Goal: Information Seeking & Learning: Learn about a topic

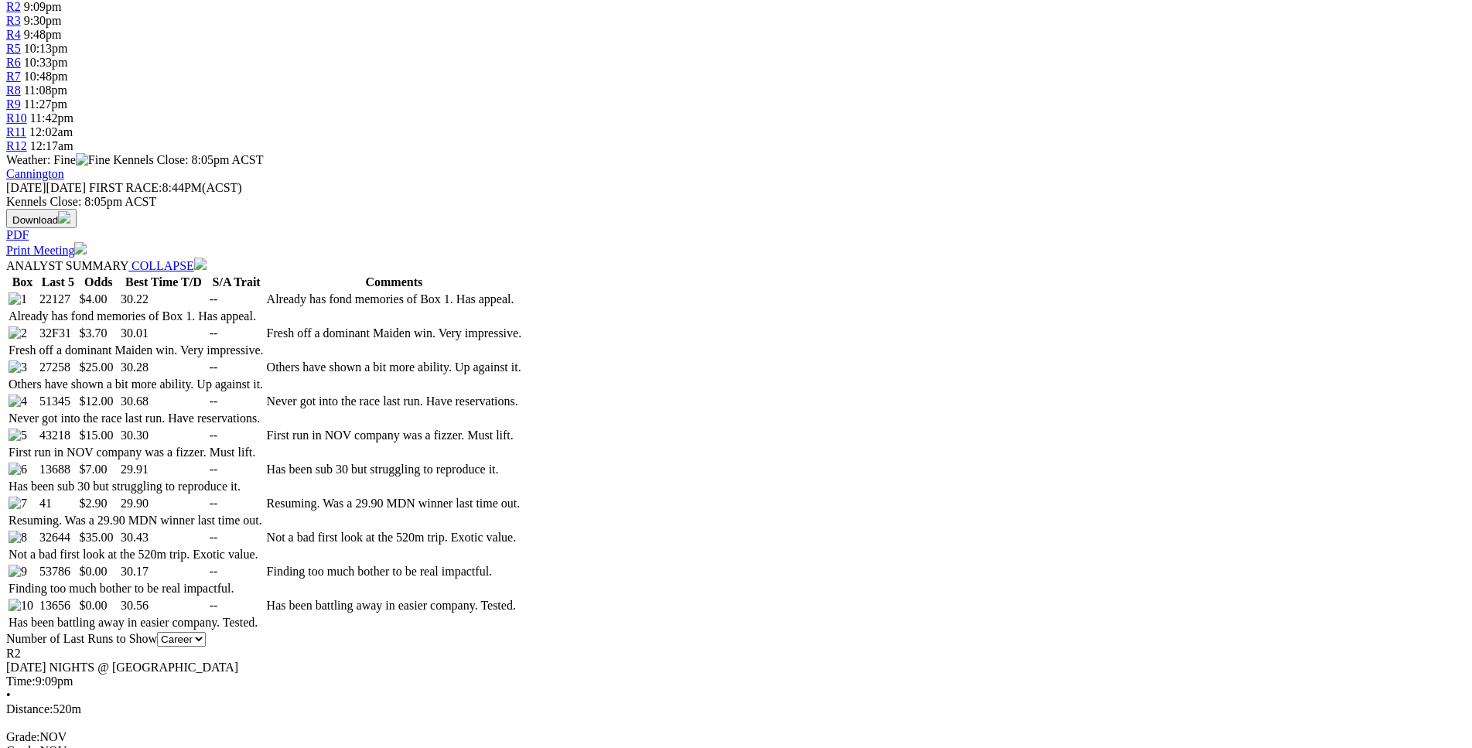
scroll to position [631, 0]
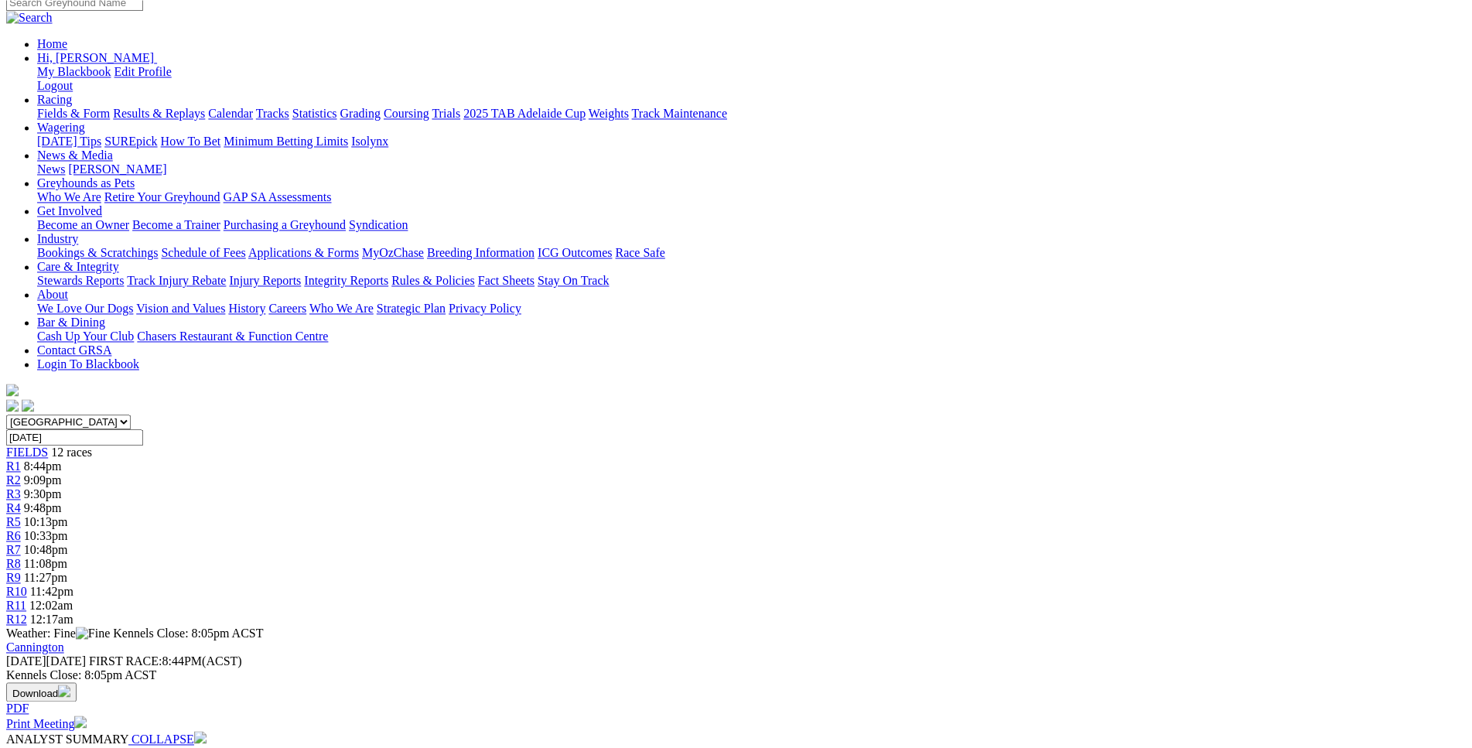
scroll to position [159, 0]
click at [62, 488] on span "9:30pm" at bounding box center [43, 494] width 38 height 13
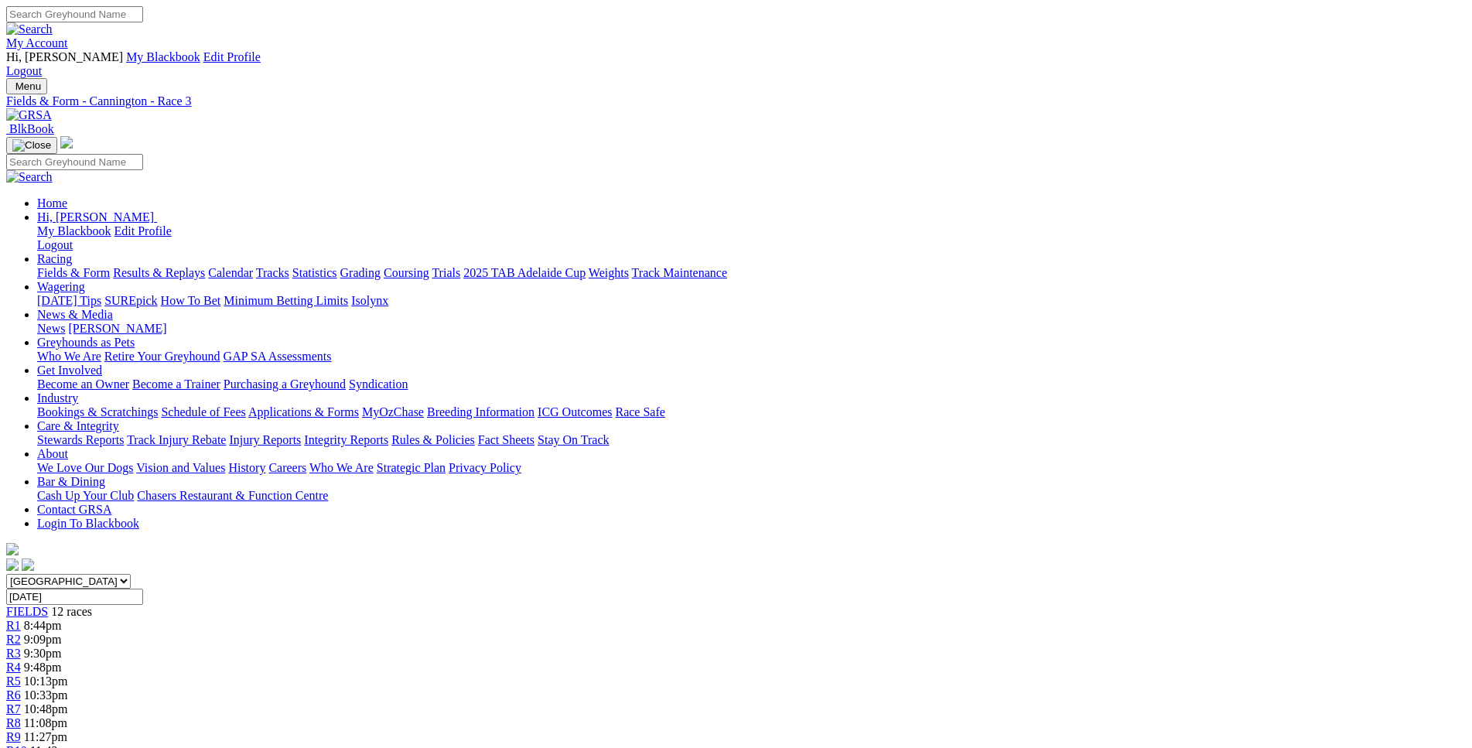
click at [656, 675] on div "R5 10:13pm" at bounding box center [736, 682] width 1460 height 14
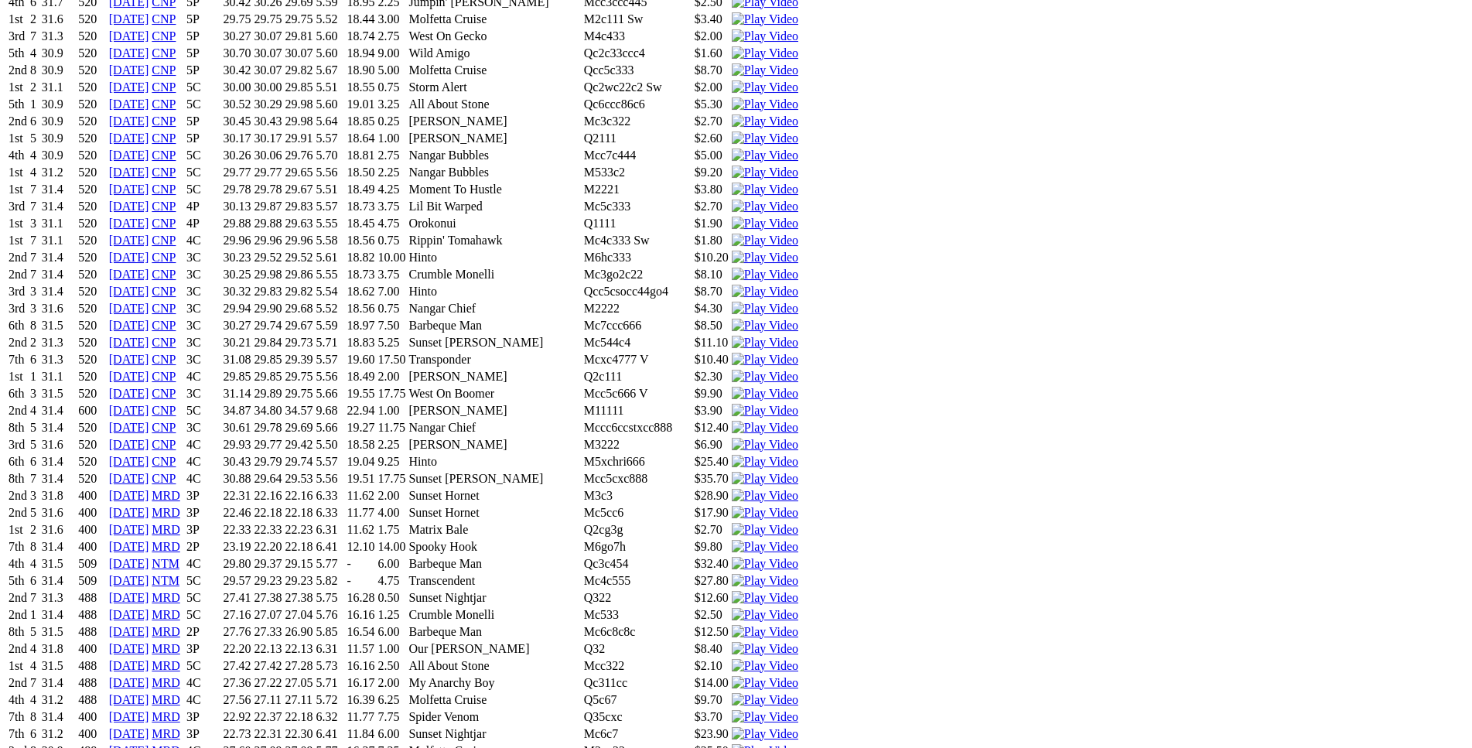
scroll to position [3685, 0]
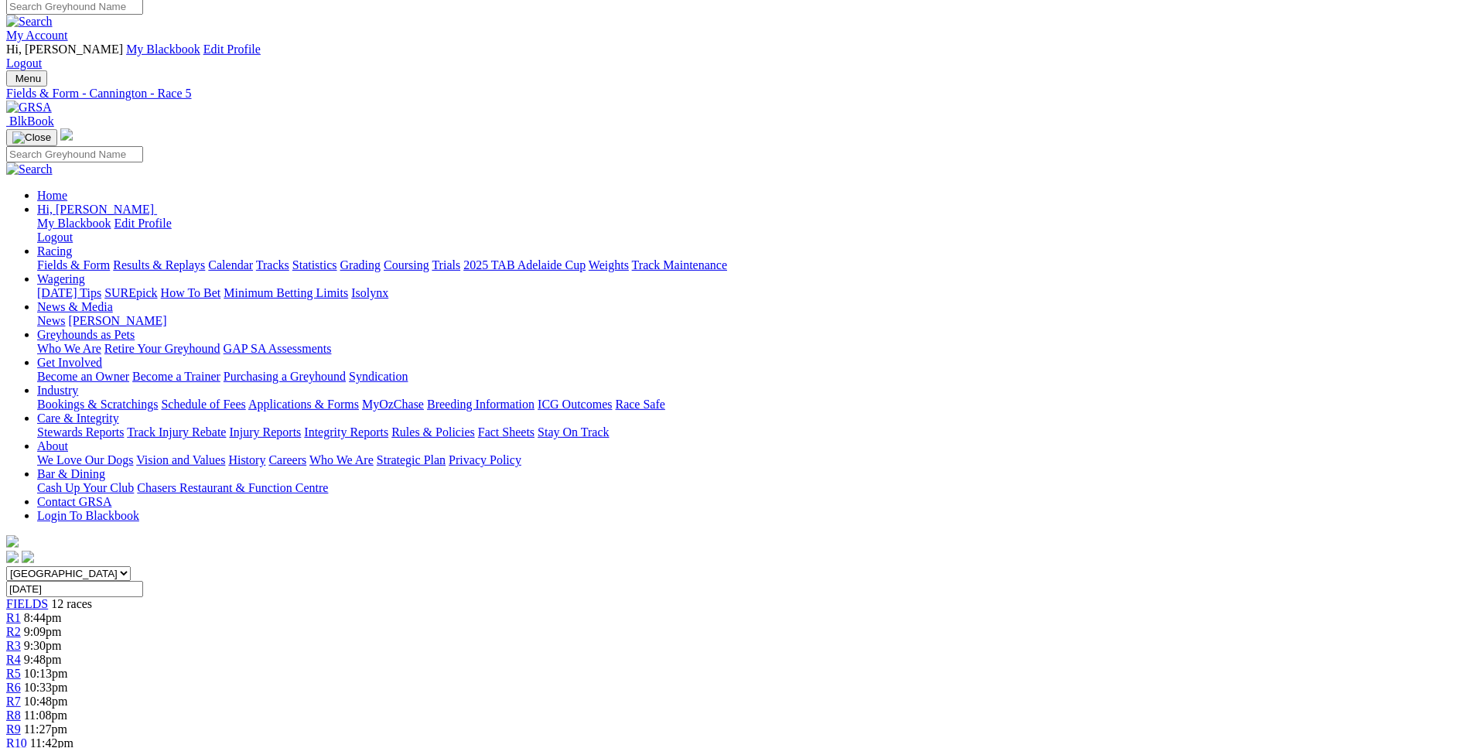
scroll to position [0, 0]
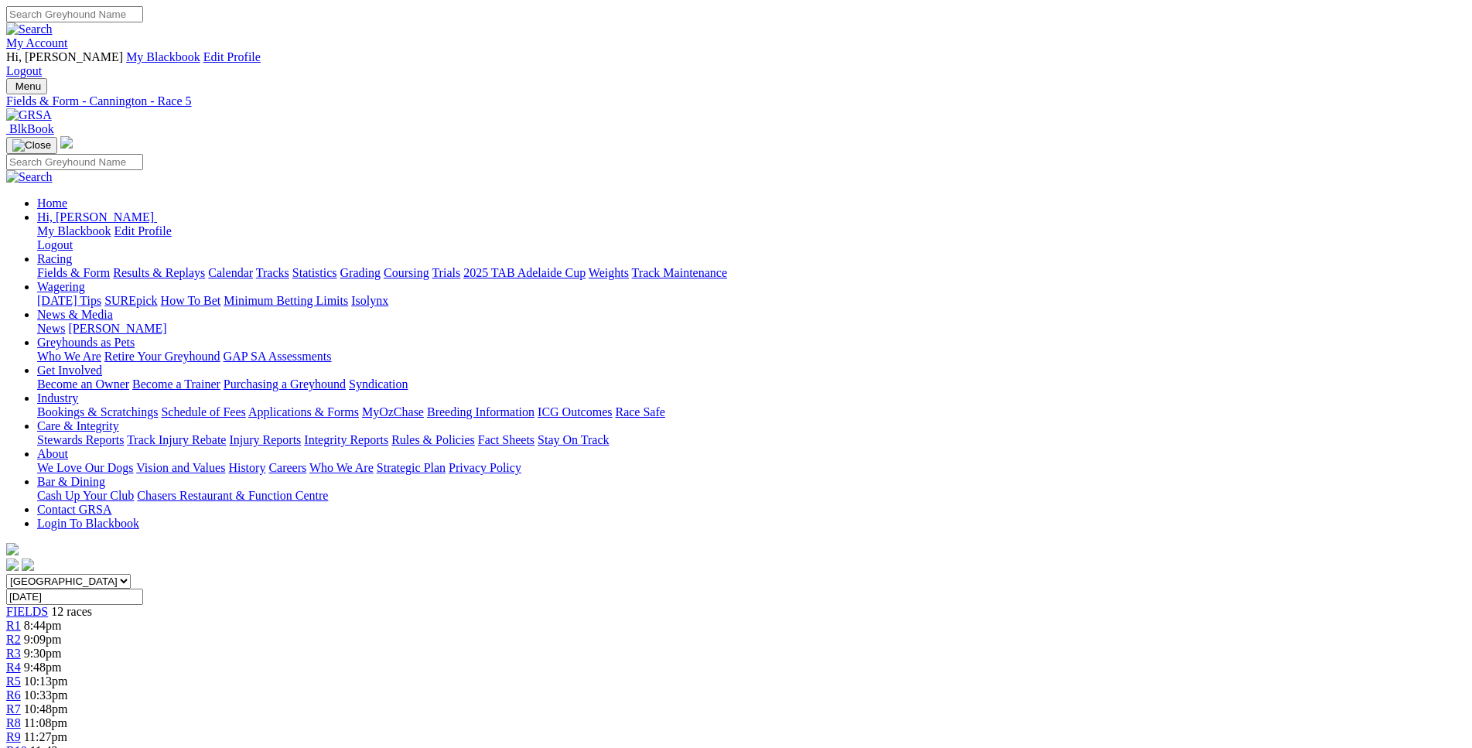
click at [21, 689] on link "R6" at bounding box center [13, 695] width 15 height 13
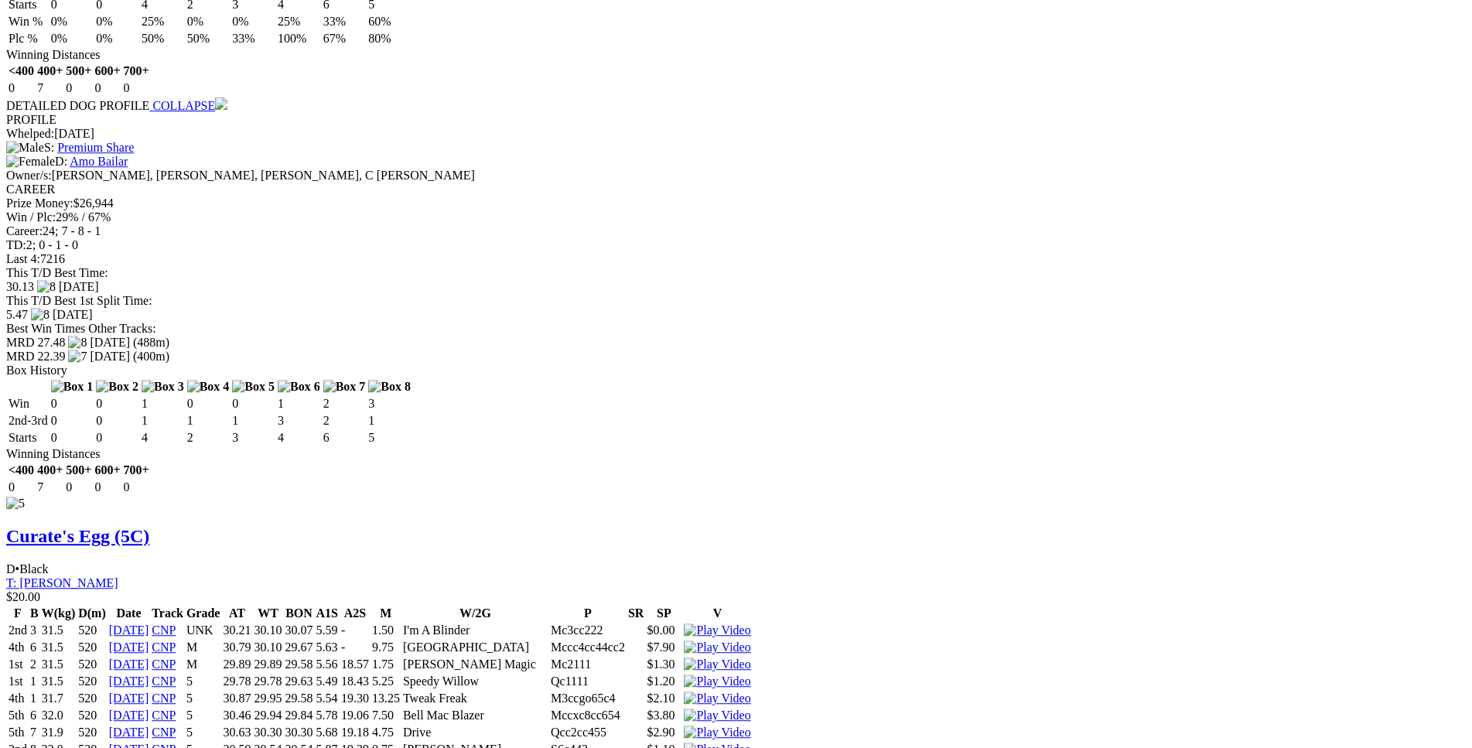
scroll to position [6077, 0]
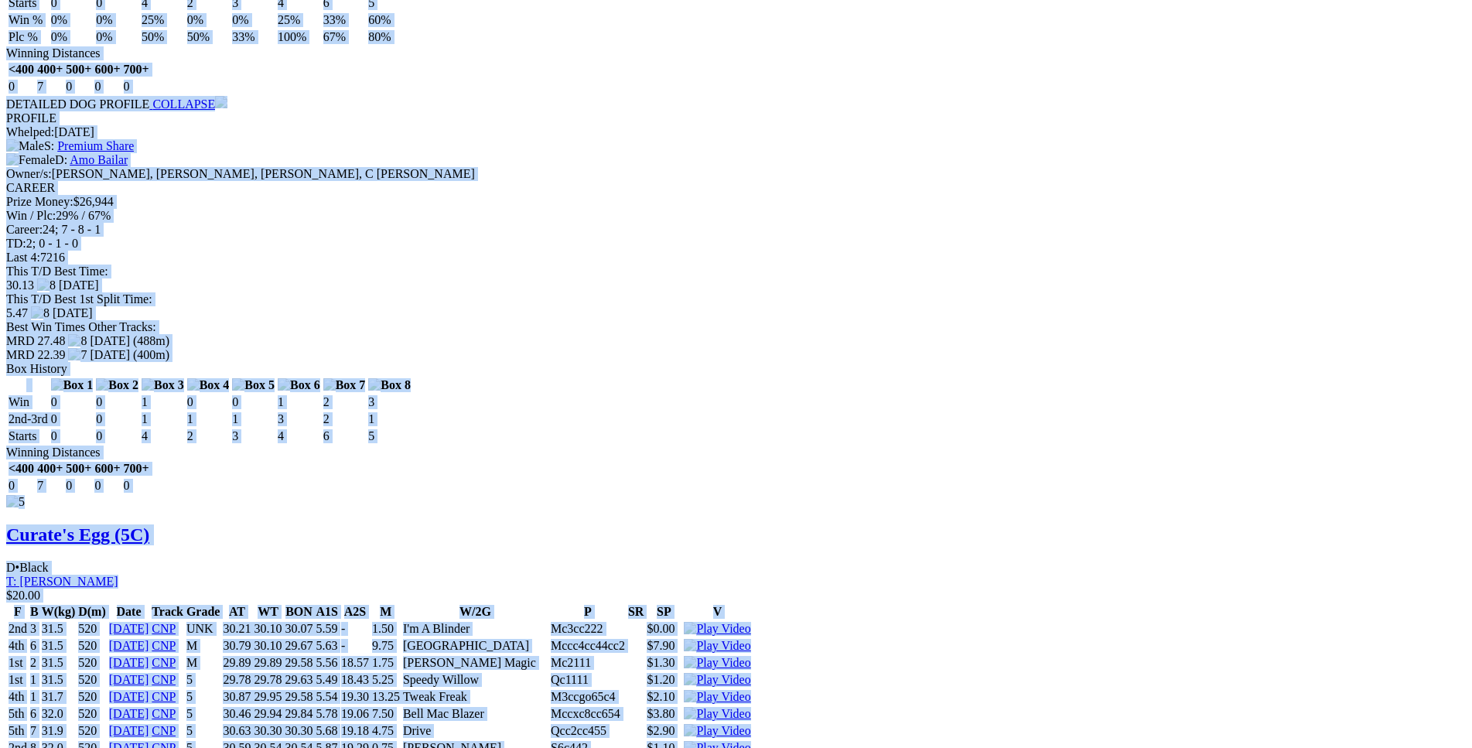
drag, startPoint x: 227, startPoint y: 265, endPoint x: 1236, endPoint y: 243, distance: 1009.2
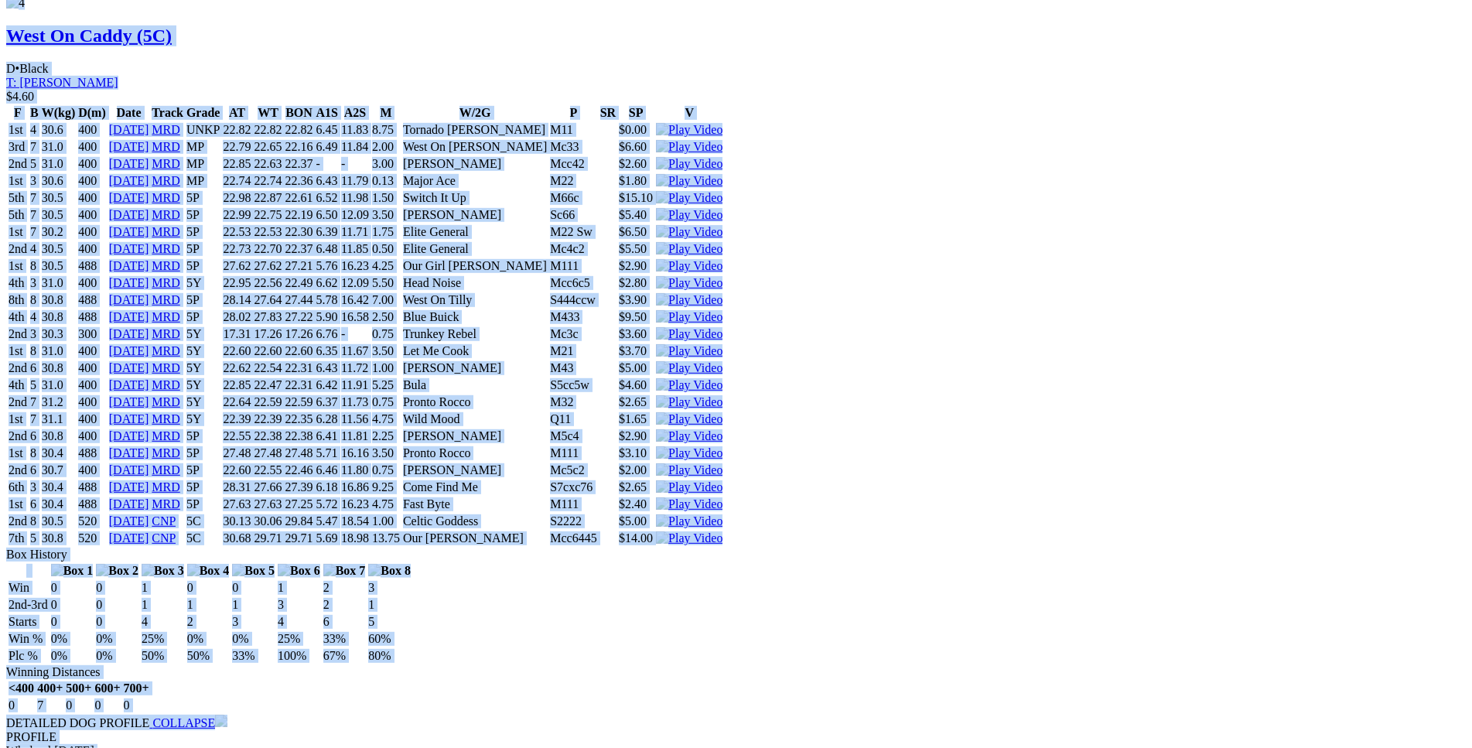
scroll to position [5446, 0]
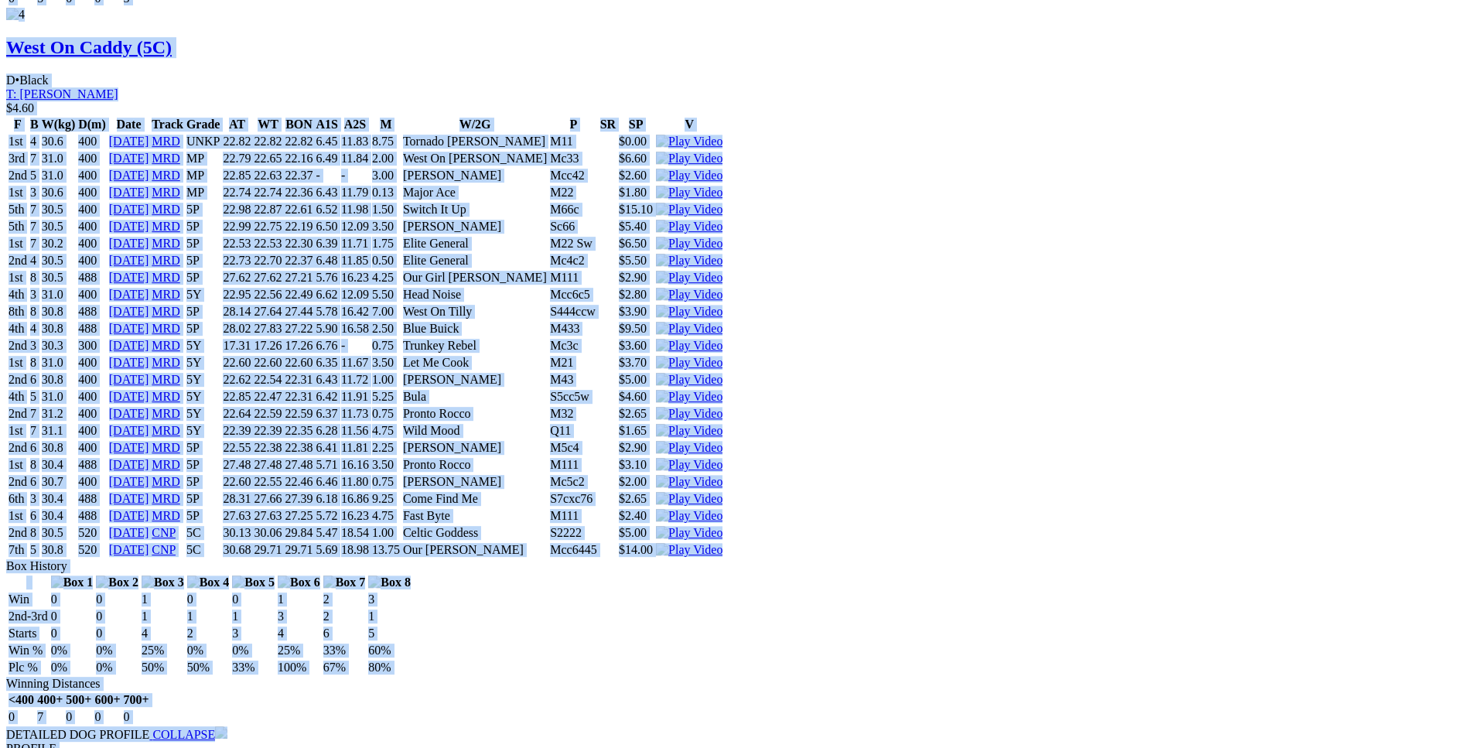
copy div "FLEETWOOD KAZAK (5C) D • Blue & Wh T: Damien Crudeli Nambeelup $4.20 F B W(kg) …"
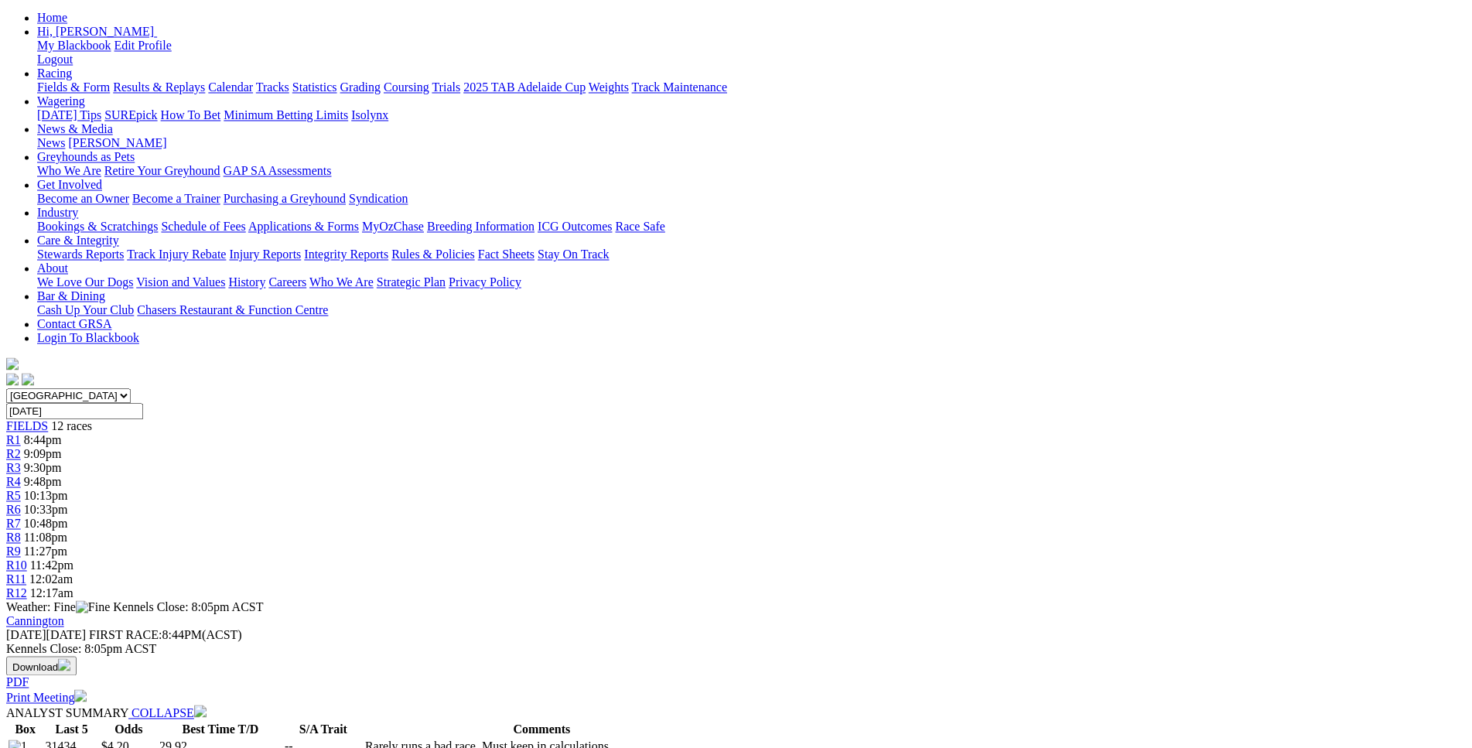
scroll to position [0, 0]
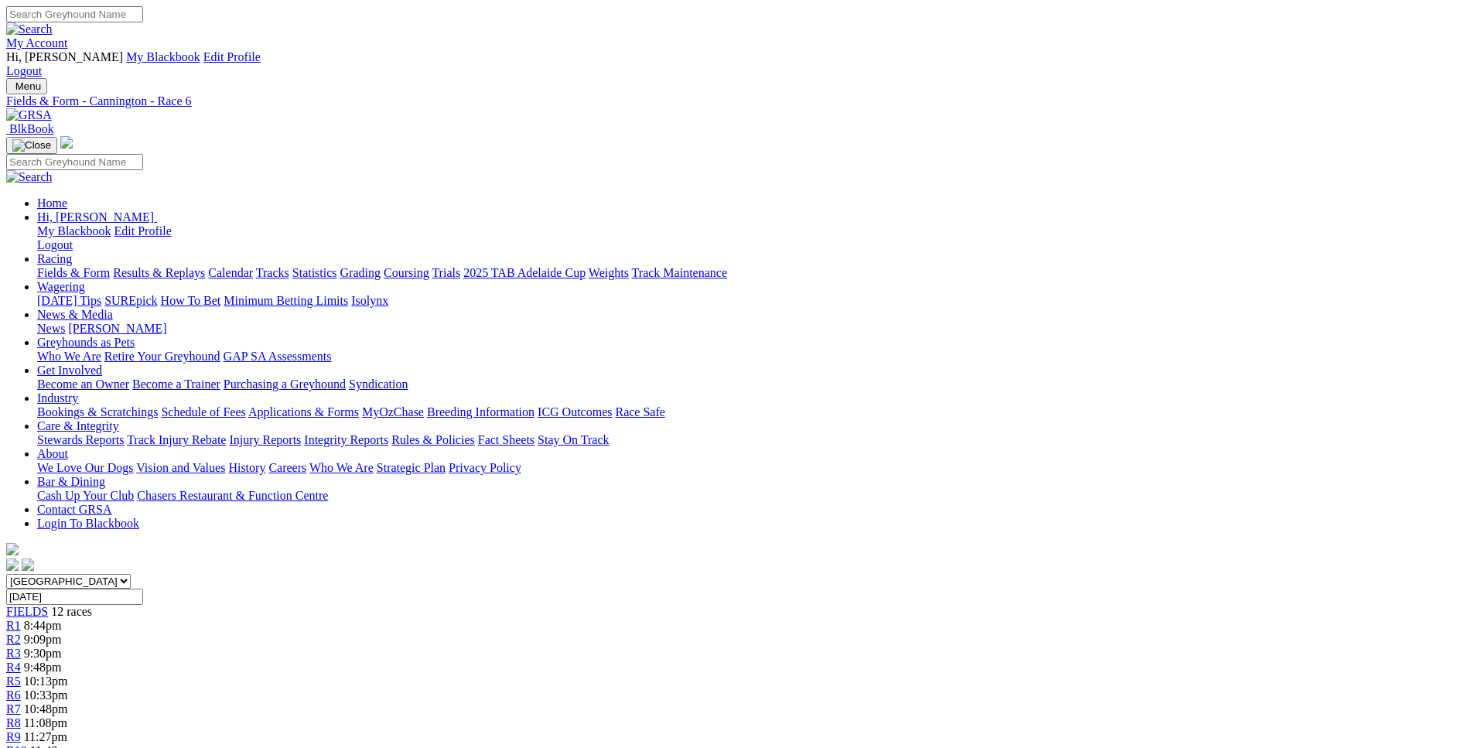
click at [812, 703] on div "R7 10:48pm" at bounding box center [736, 710] width 1460 height 14
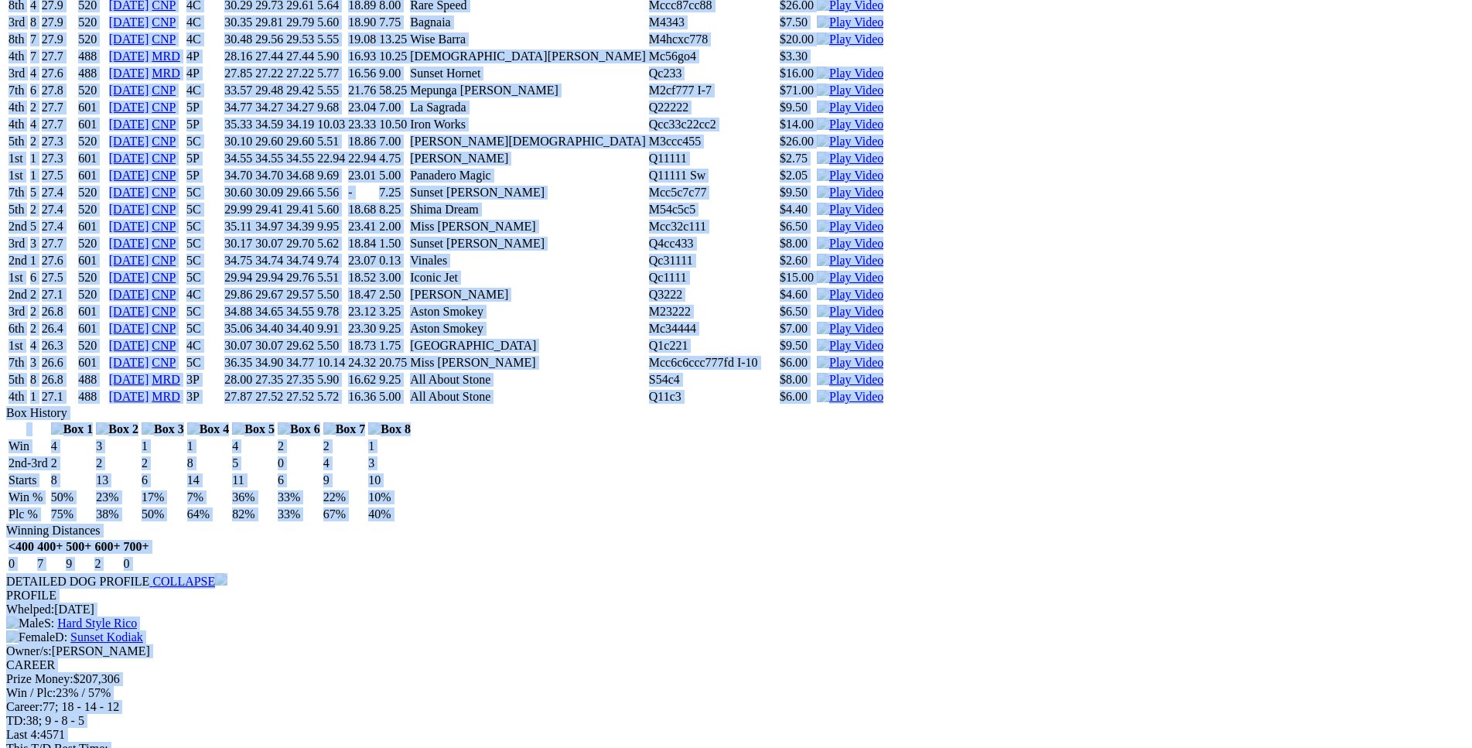
scroll to position [5760, 0]
drag, startPoint x: 253, startPoint y: 183, endPoint x: 1229, endPoint y: 527, distance: 1035.4
copy div "Timmy Tesla (2C) D • Wh & Blue T: Lewis Clay Nambeelup $5.50 F B W(kg) D(m) Dat…"
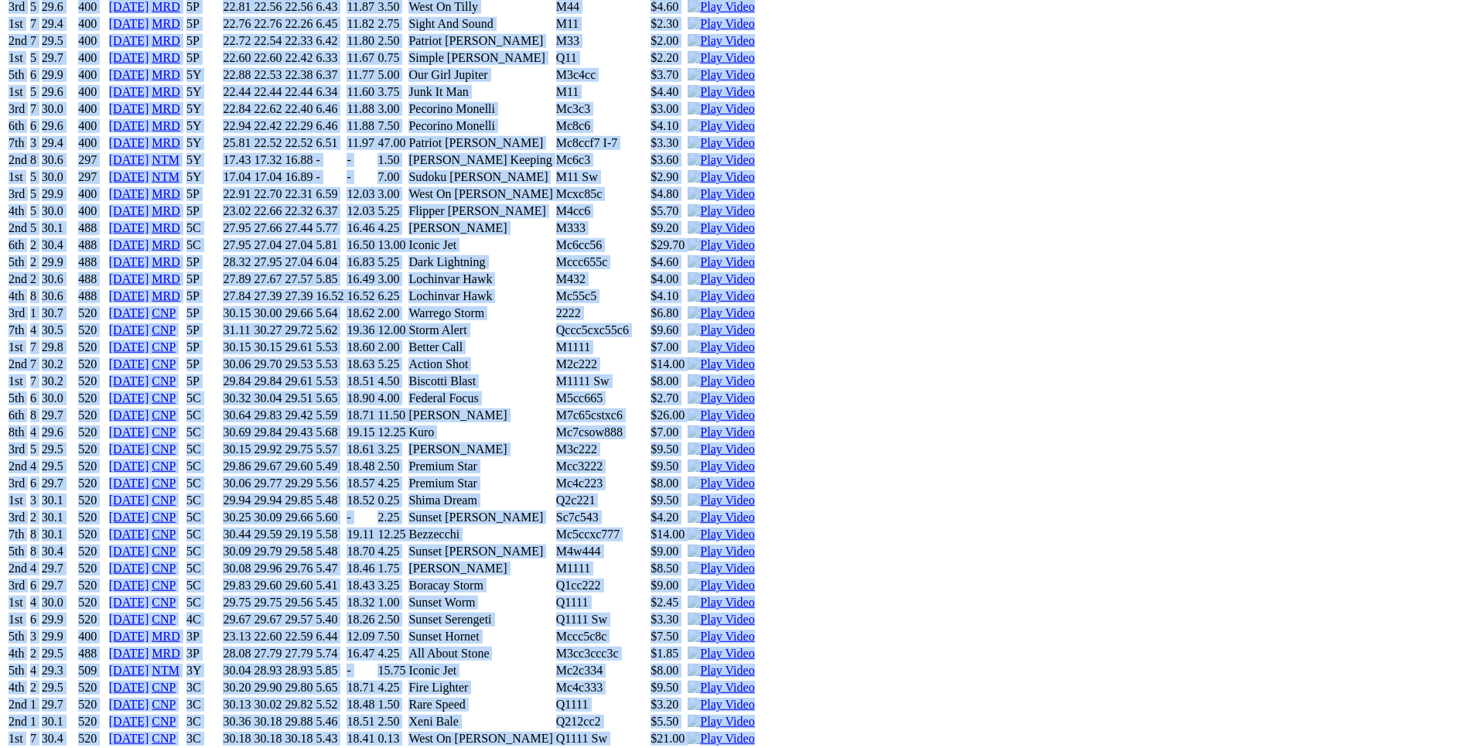
scroll to position [0, 0]
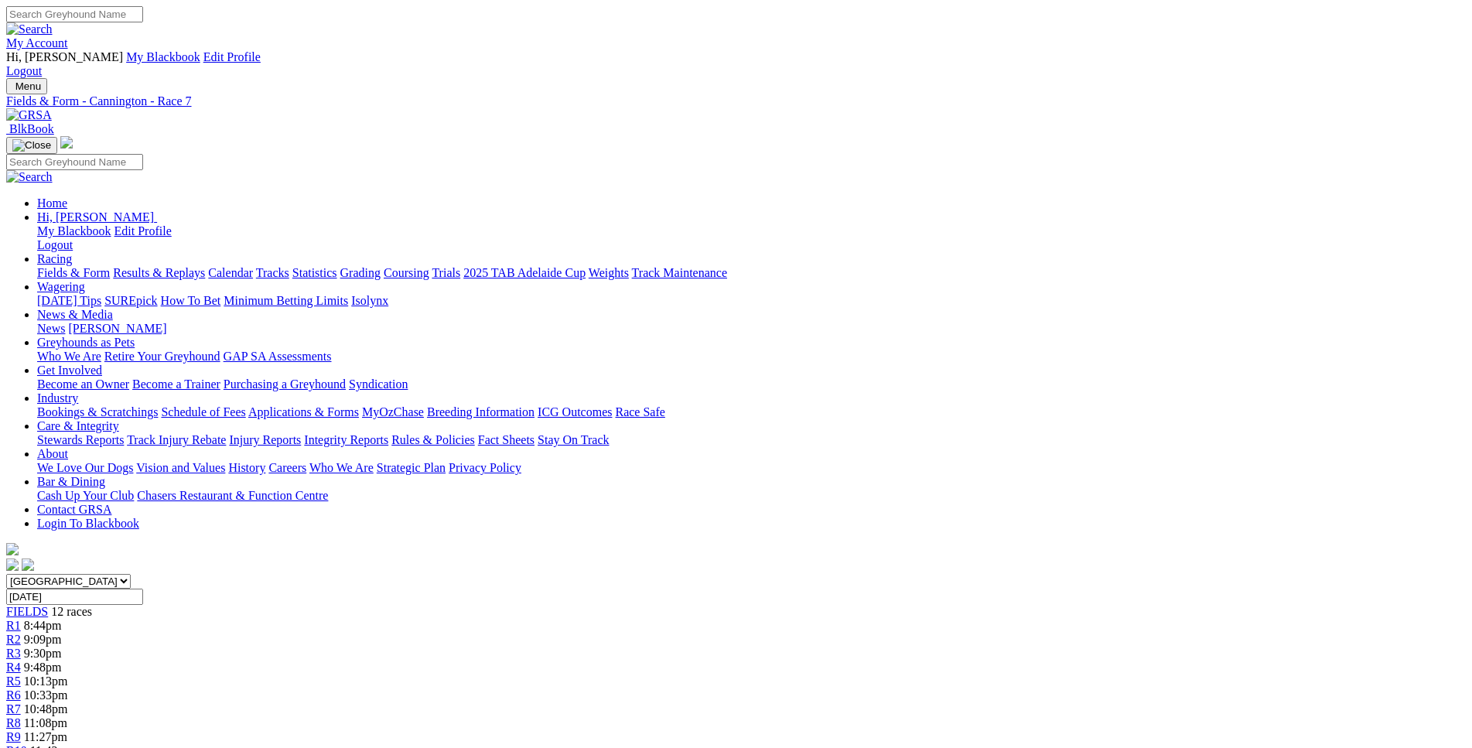
click at [67, 716] on span "11:08pm" at bounding box center [45, 722] width 43 height 13
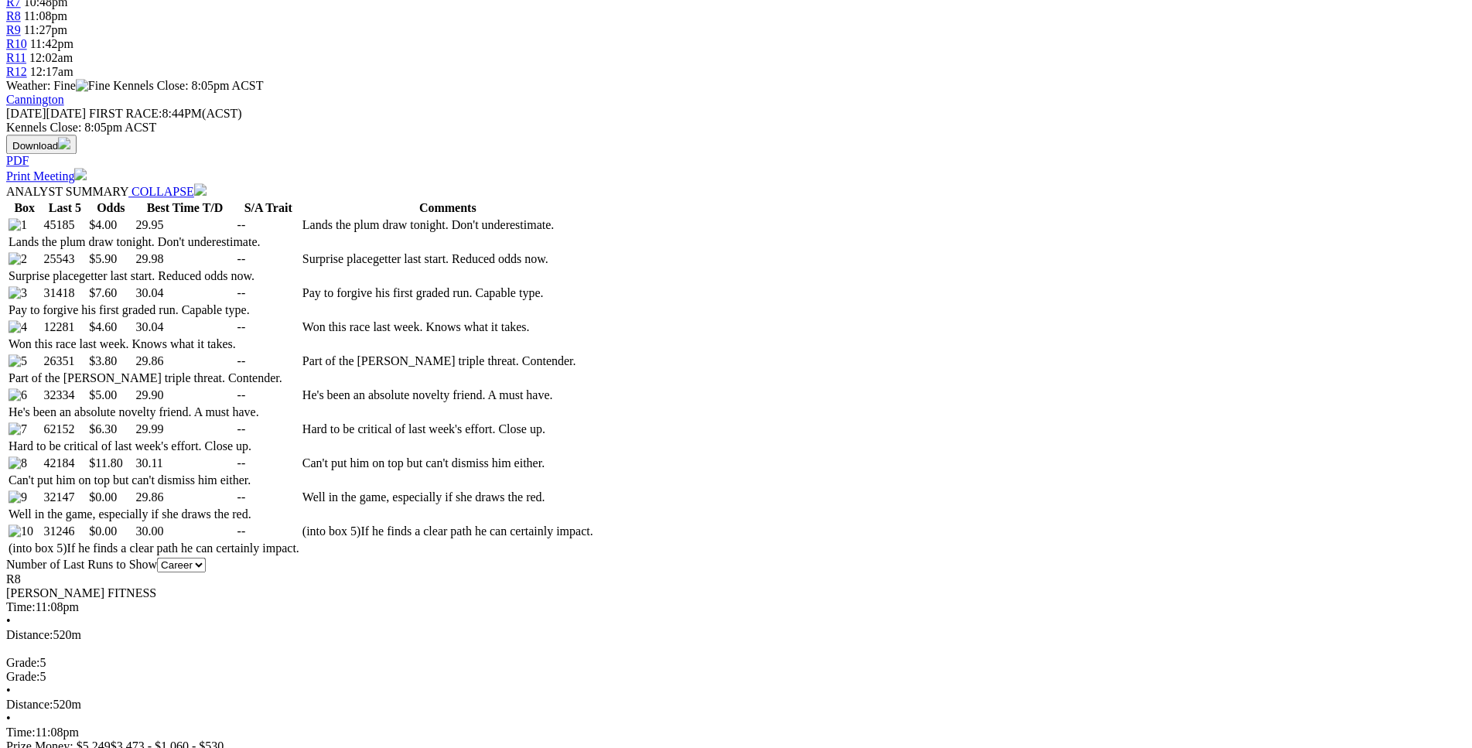
scroll to position [709, 0]
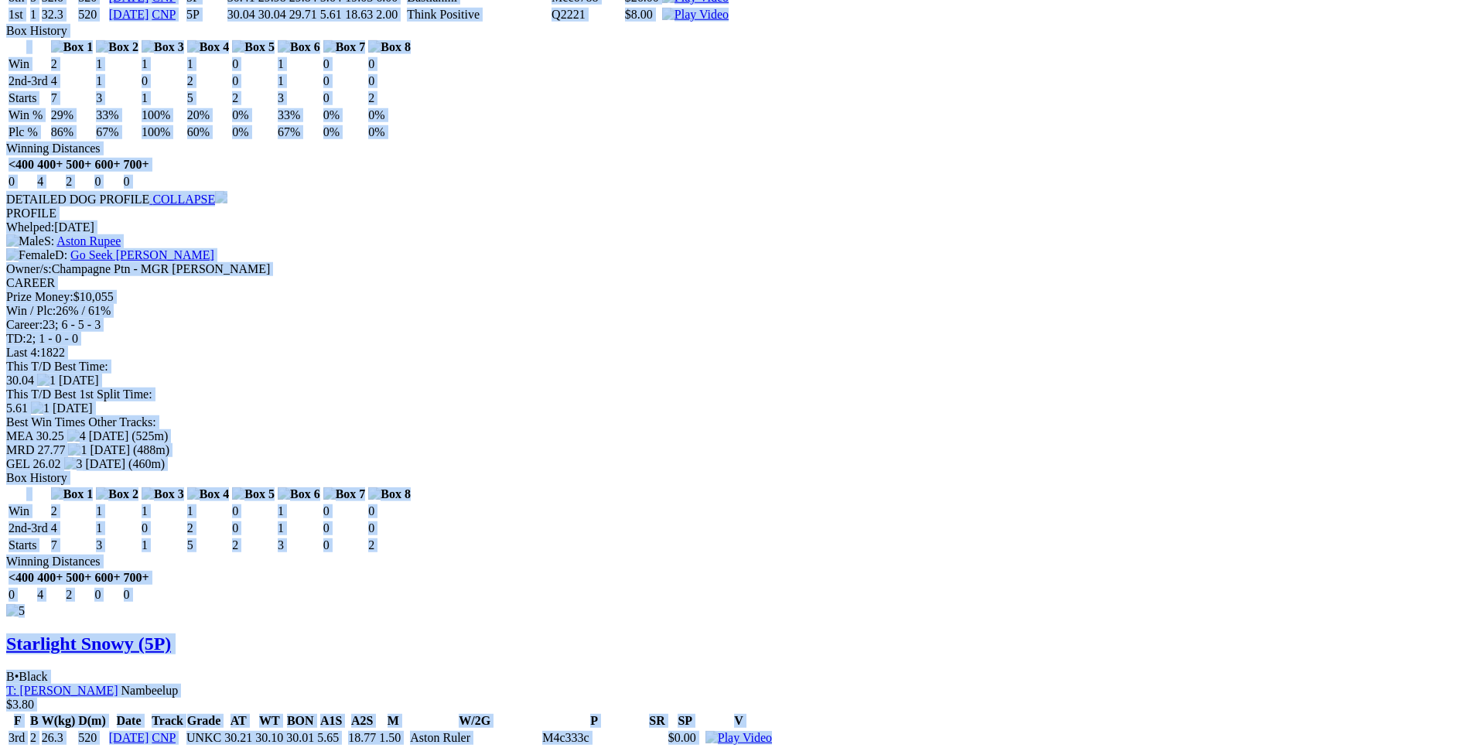
scroll to position [5207, 0]
drag, startPoint x: 253, startPoint y: 212, endPoint x: 1233, endPoint y: 98, distance: 986.1
copy div "Starlight Tory (5P) B • Black T: Paul Stuart Nambeelup $4.00 F B W(kg) D(m) Dat…"
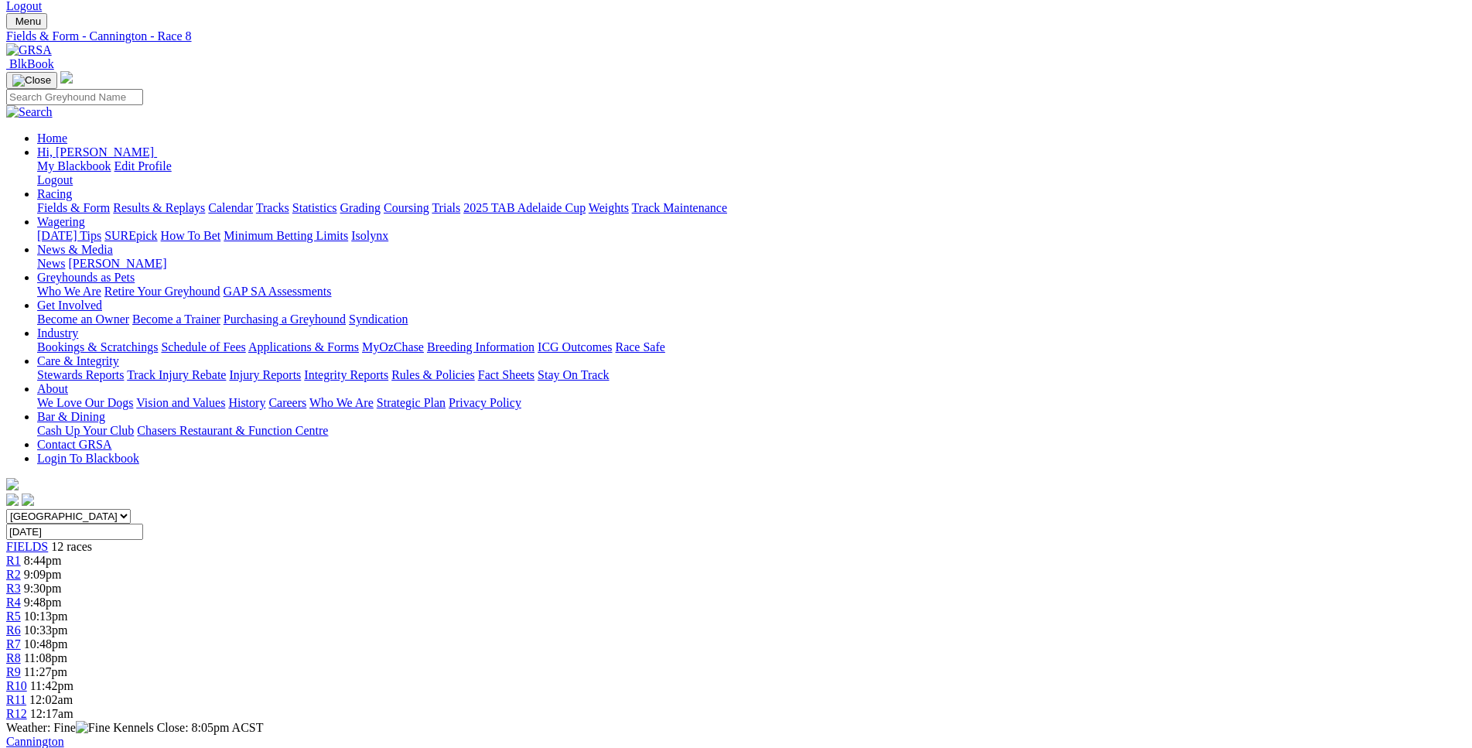
scroll to position [0, 0]
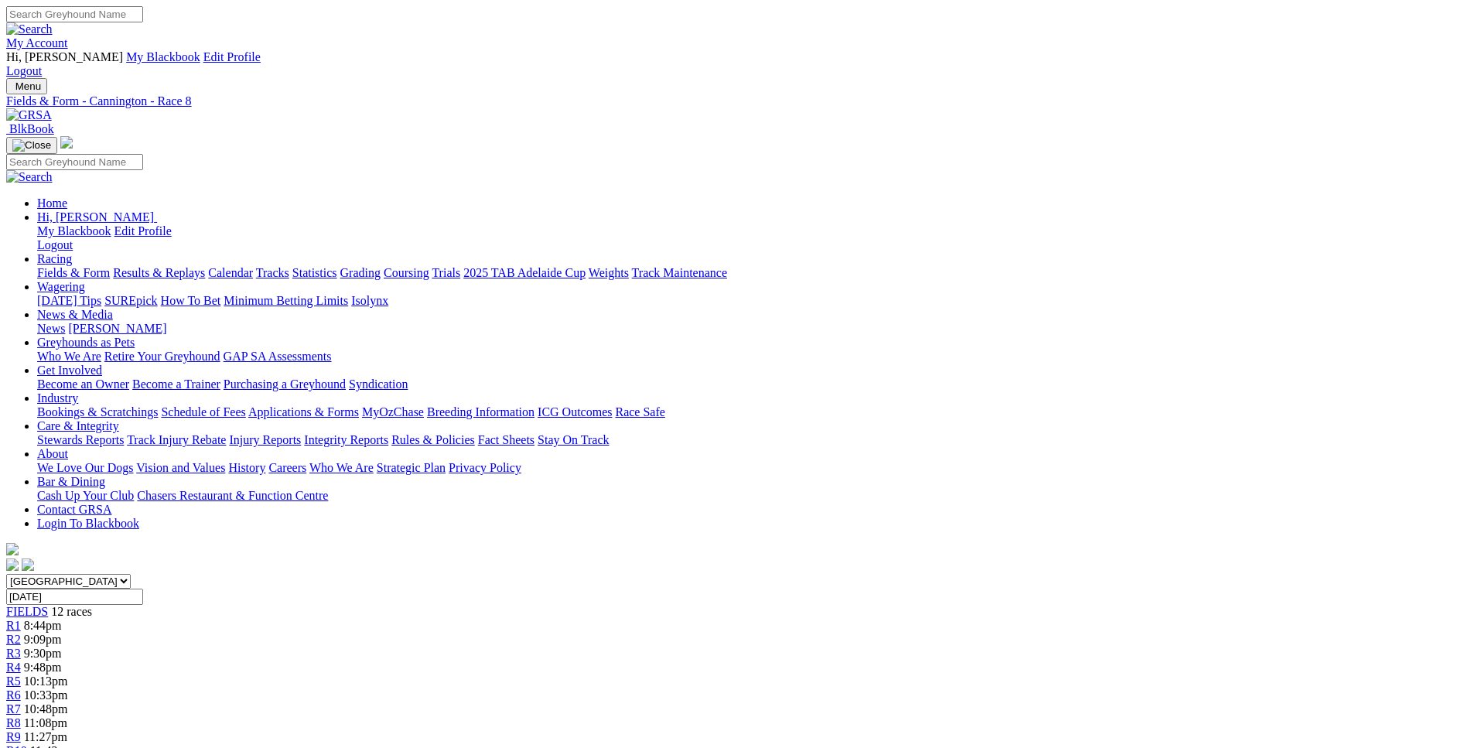
click at [970, 730] on div "R9 11:27pm" at bounding box center [736, 737] width 1460 height 14
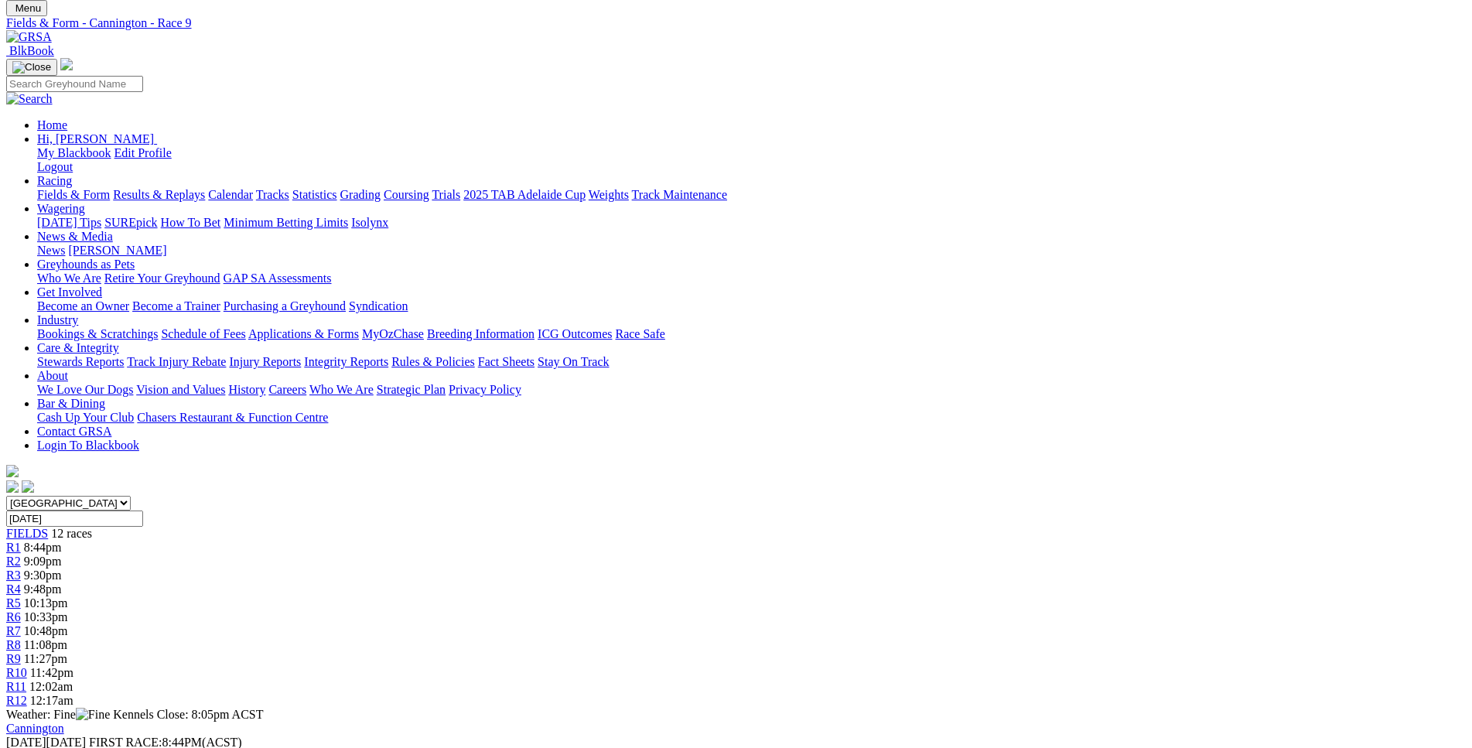
scroll to position [79, 0]
click at [27, 665] on span "R10" at bounding box center [16, 671] width 21 height 13
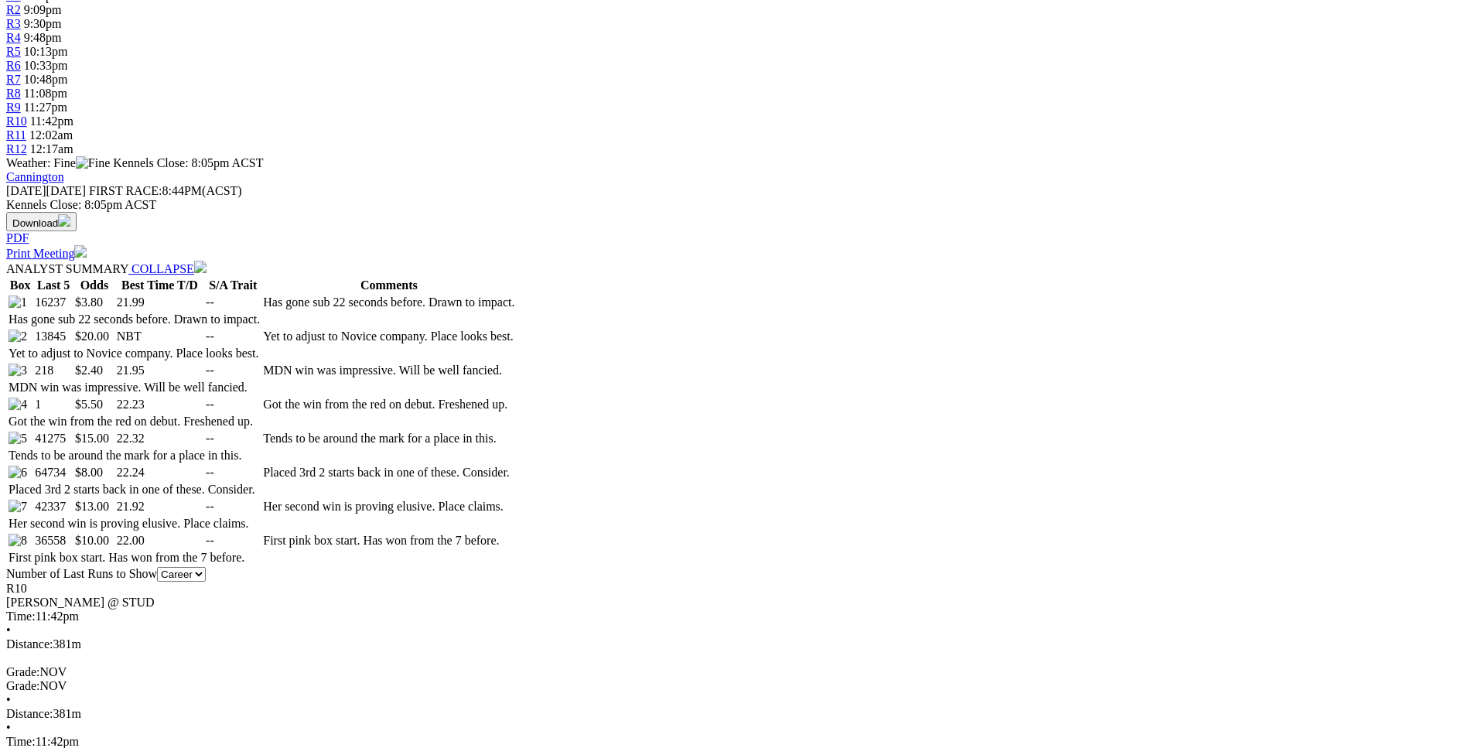
scroll to position [631, 0]
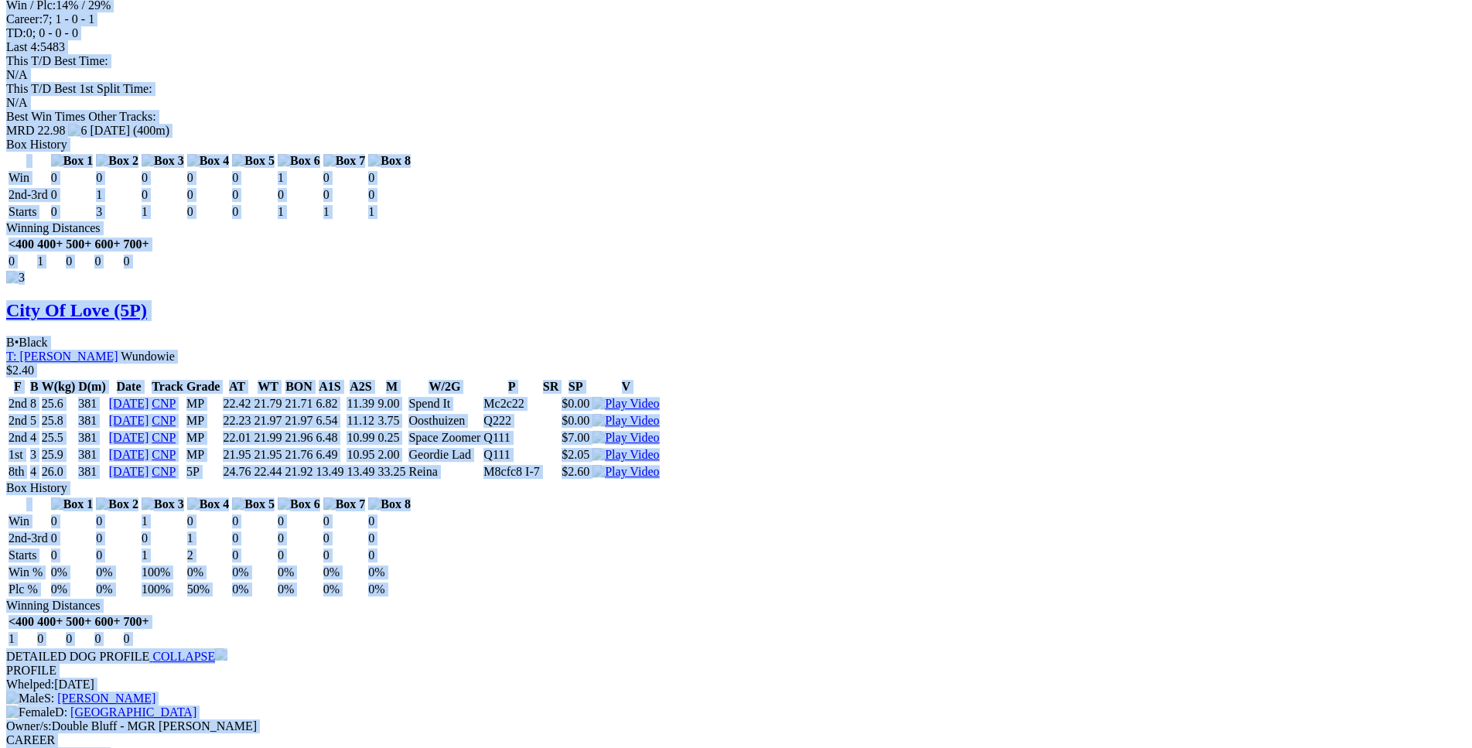
scroll to position [3078, 0]
drag, startPoint x: 221, startPoint y: 226, endPoint x: 1226, endPoint y: 310, distance: 1007.8
copy div "Thank You Joe (5P) B • Black T: Joe Dailly Oakford $3.80 F B W(kg) D(m) Date Tr…"
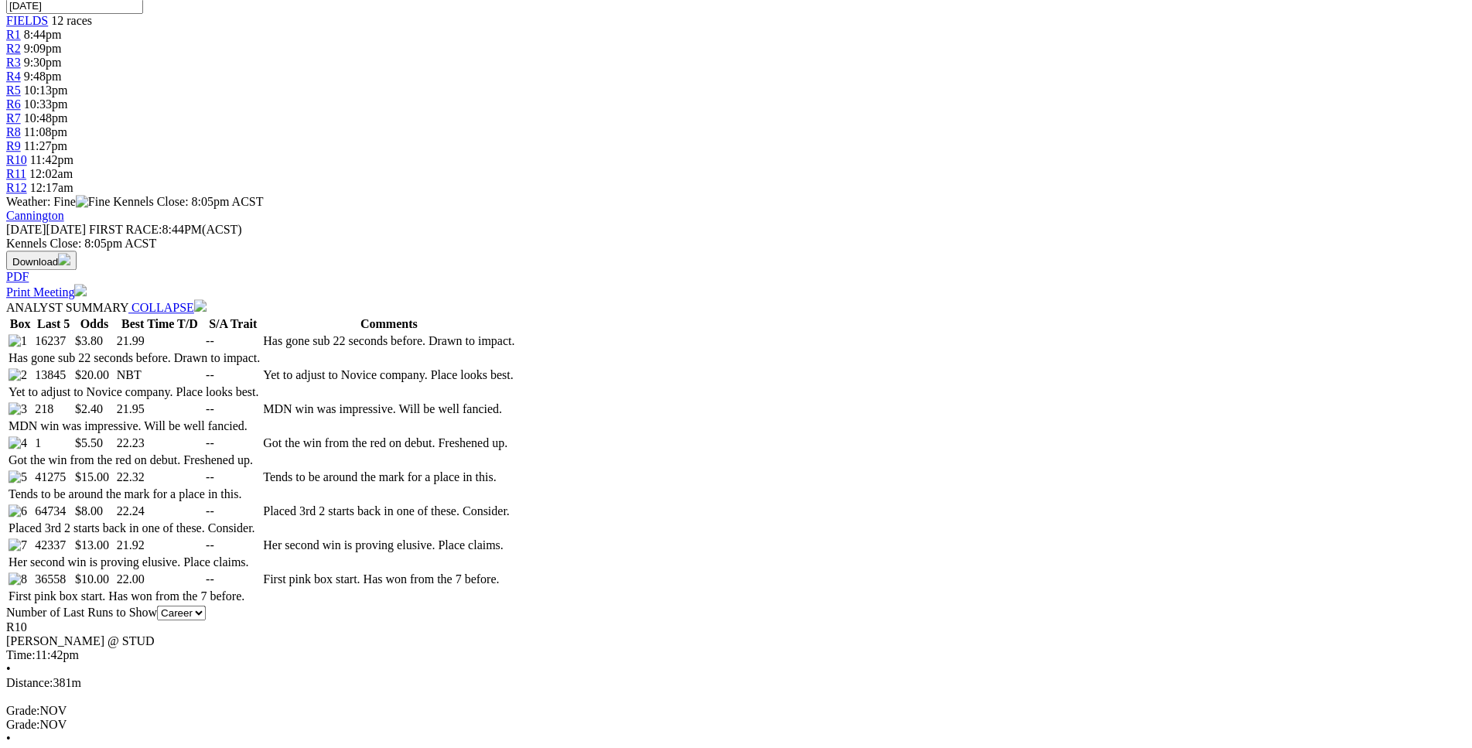
scroll to position [0, 0]
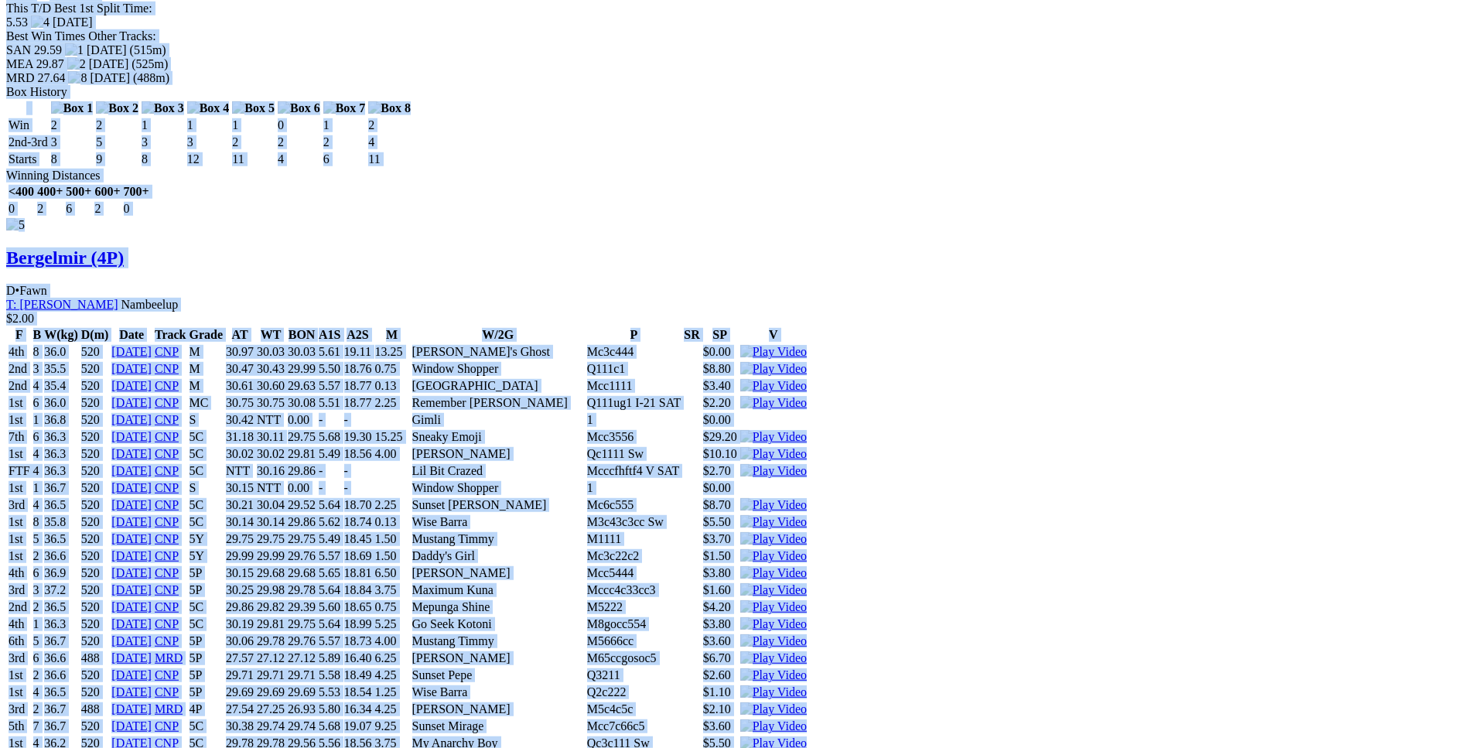
scroll to position [7024, 0]
drag, startPoint x: 224, startPoint y: 104, endPoint x: 1188, endPoint y: 274, distance: 979.7
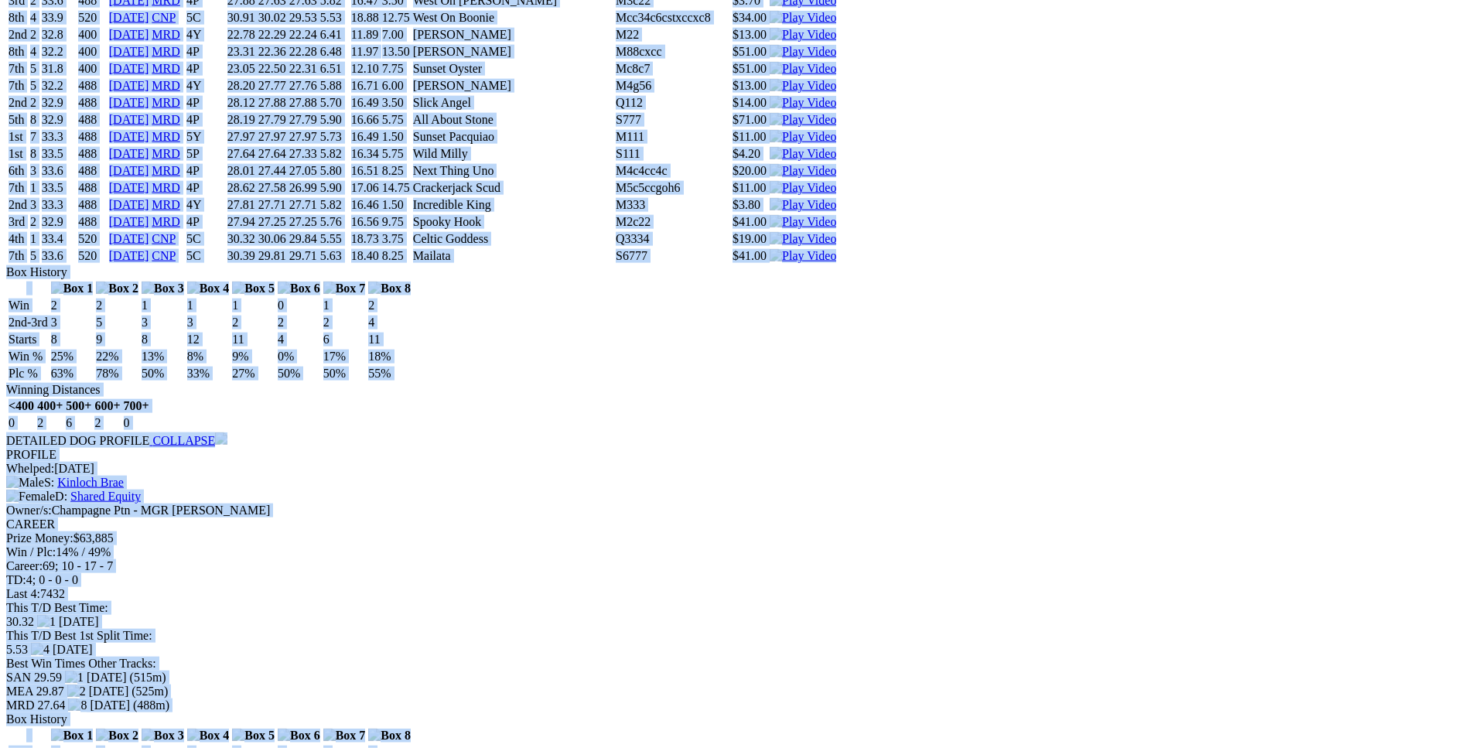
scroll to position [6393, 0]
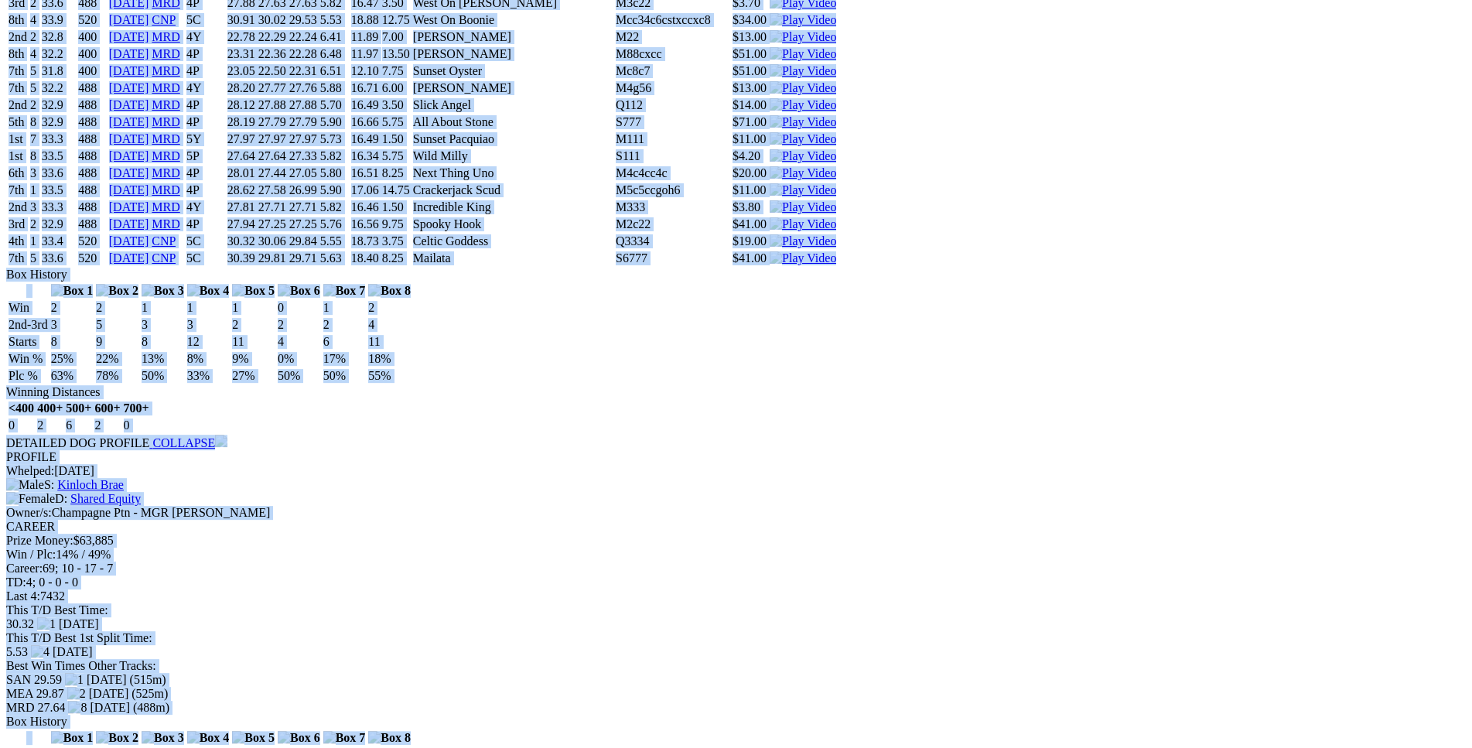
copy div "Loki Hook (5P) D • Black T: Michael Rylands Canning Vale $15.00 F B W(kg) D(m) …"
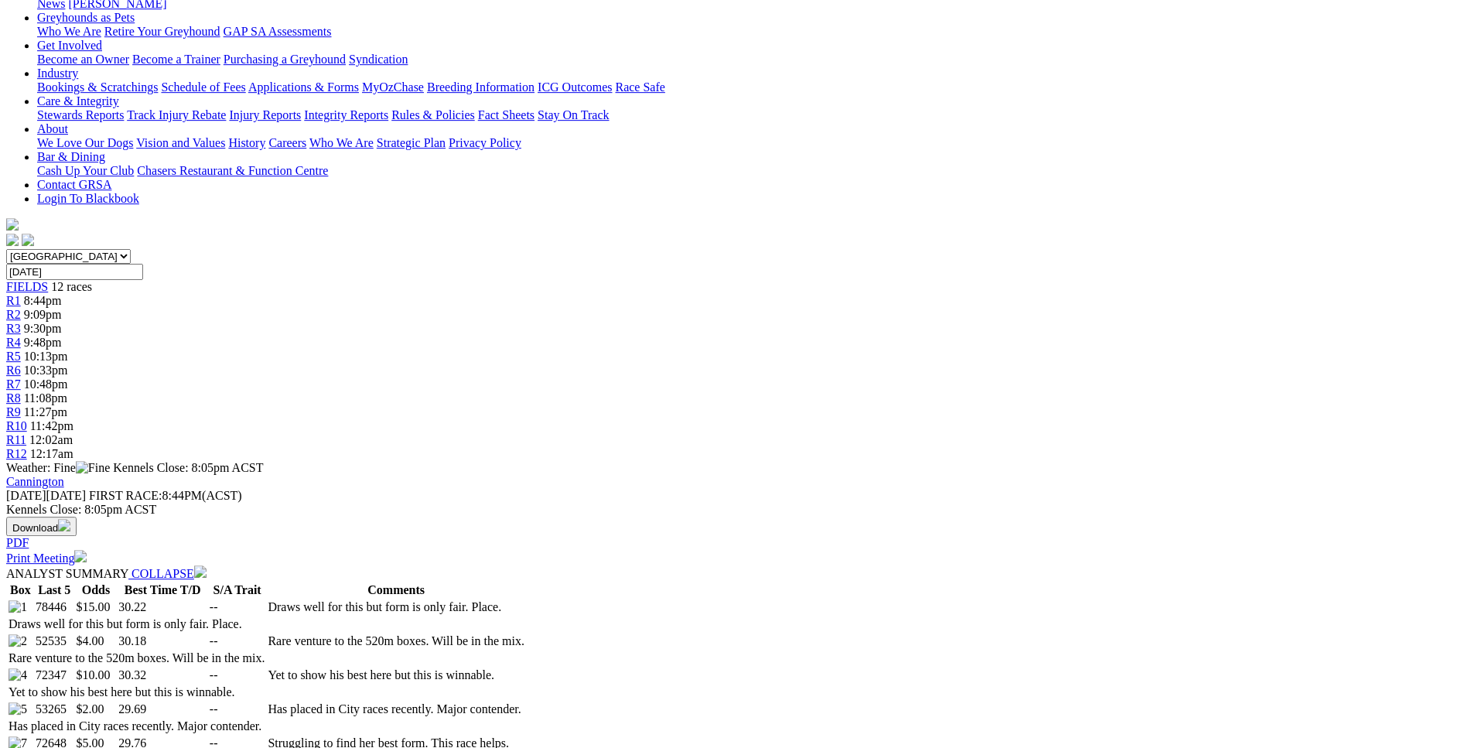
scroll to position [0, 0]
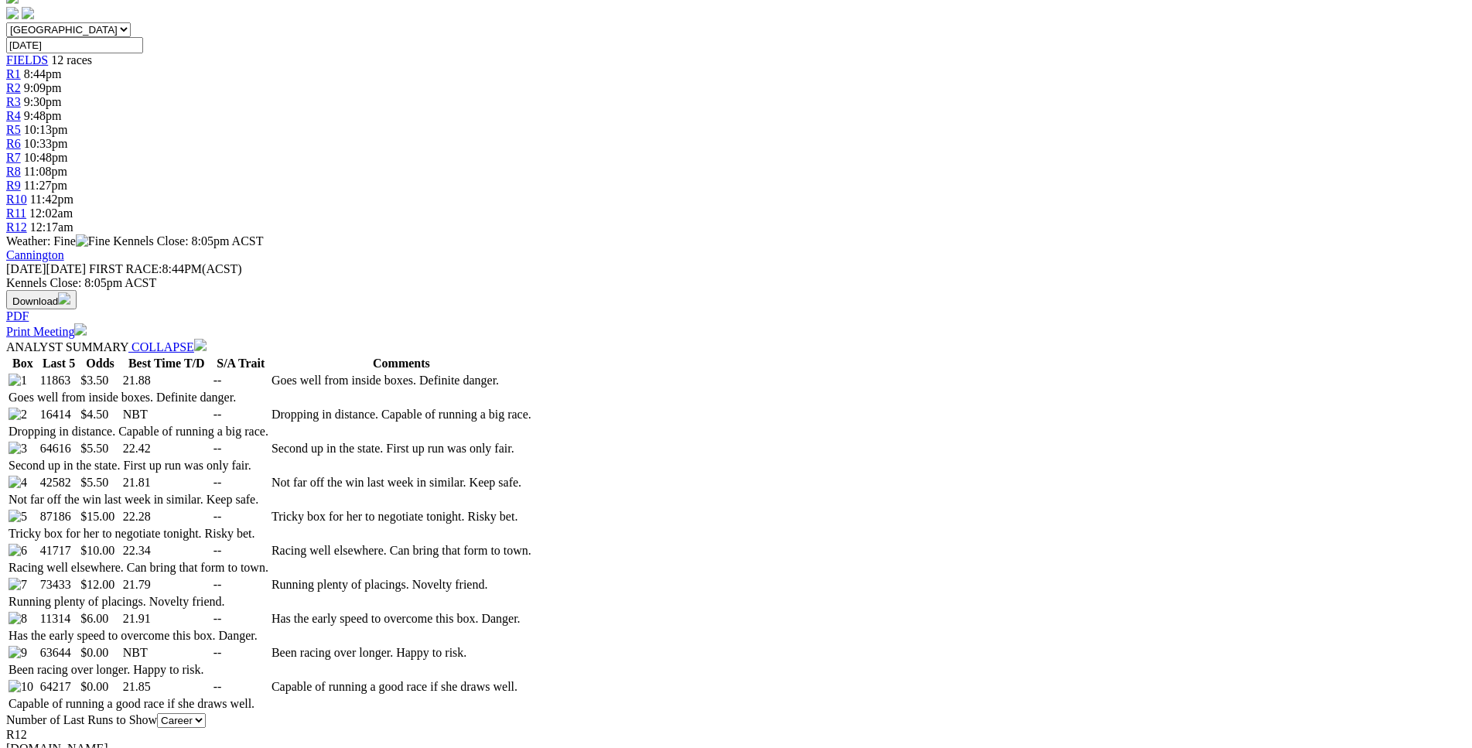
scroll to position [552, 0]
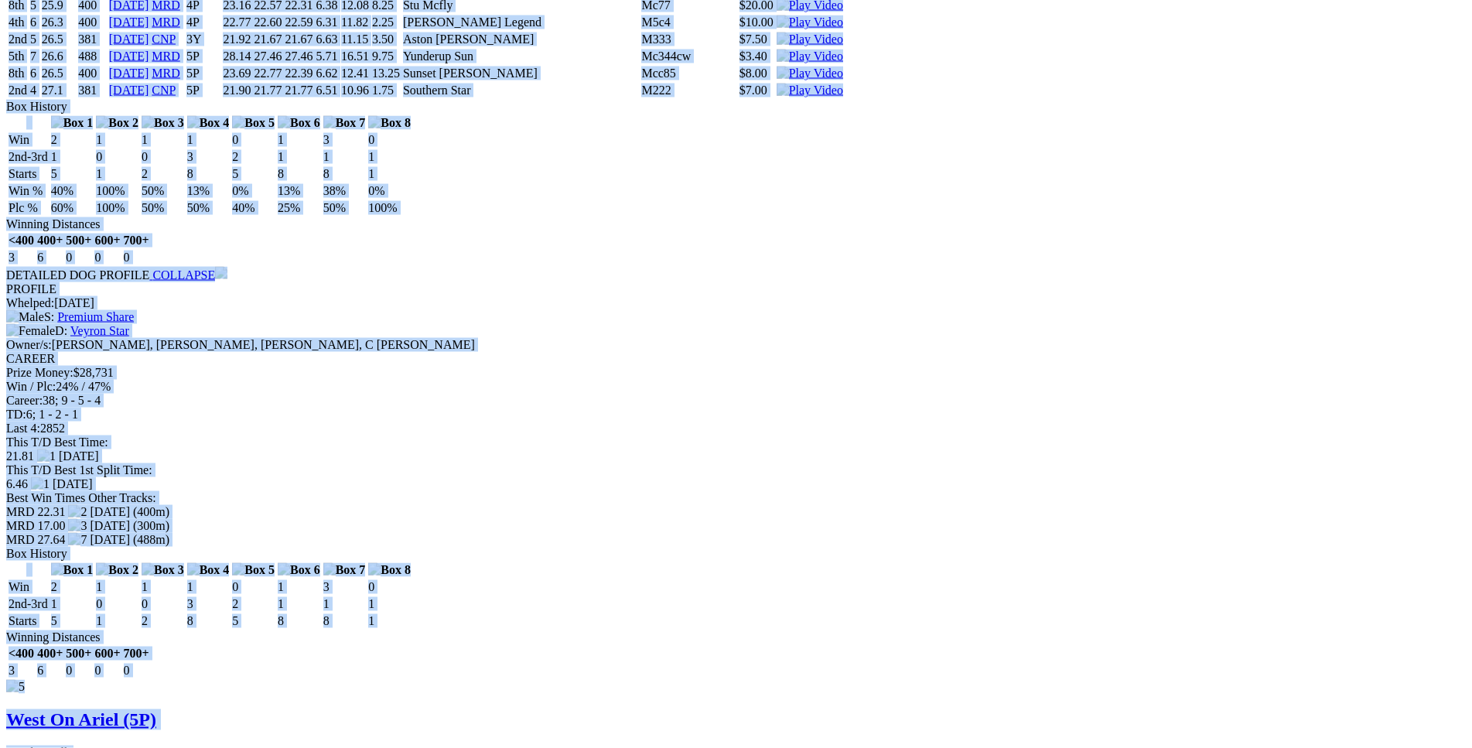
scroll to position [6391, 0]
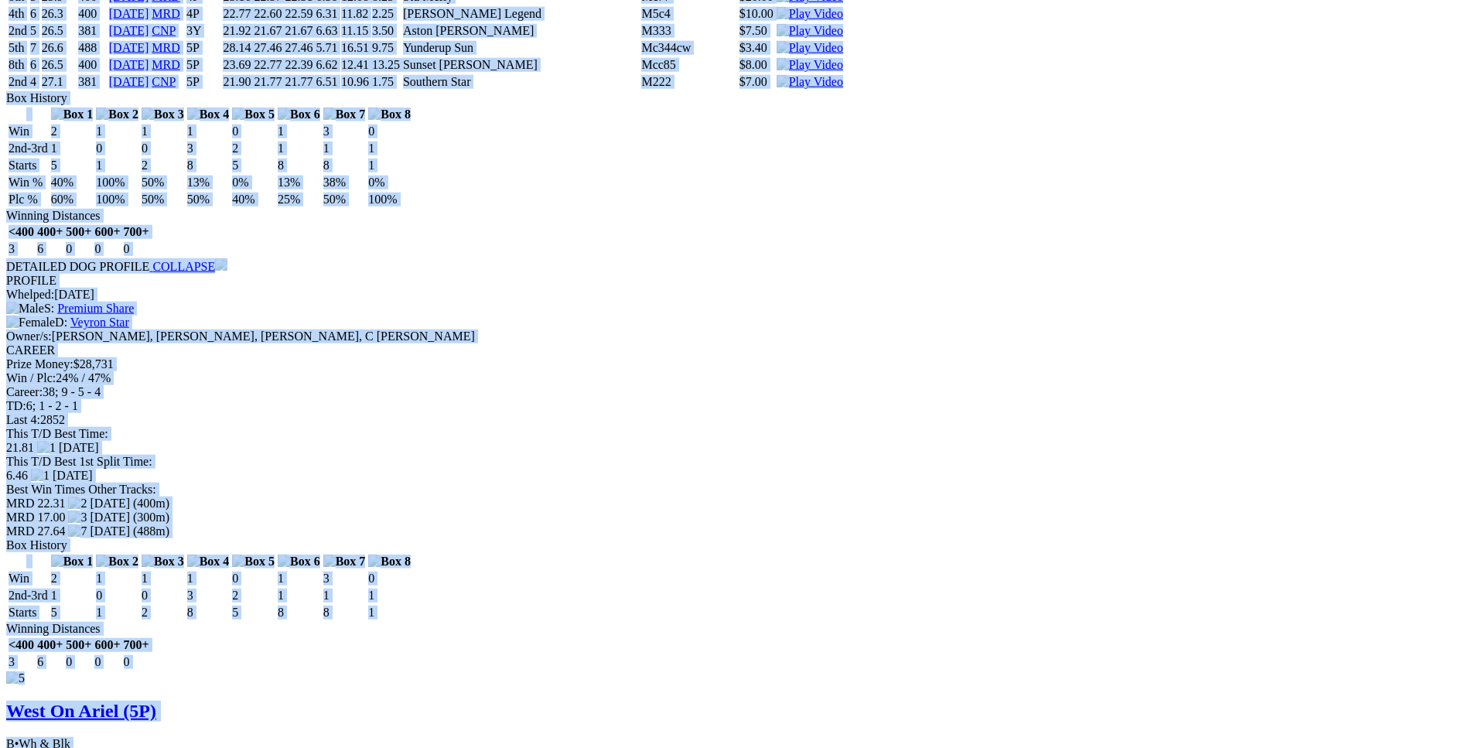
drag, startPoint x: 225, startPoint y: 364, endPoint x: 1234, endPoint y: 506, distance: 1018.9
copy div "Reggae Melody (5P) D • Red Fwn T: Enzo Crudeli Nambeelup $3.50 F B W(kg) D(m) D…"
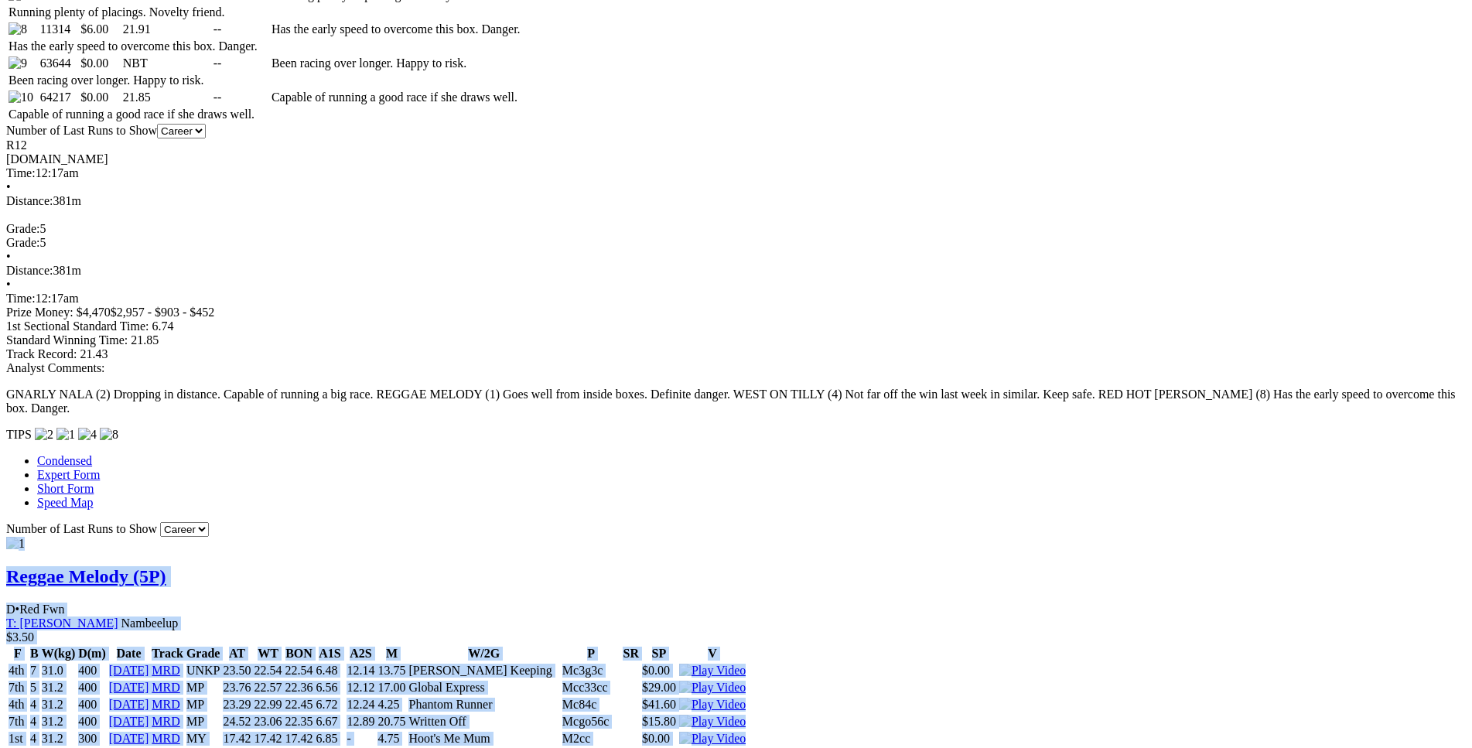
scroll to position [0, 0]
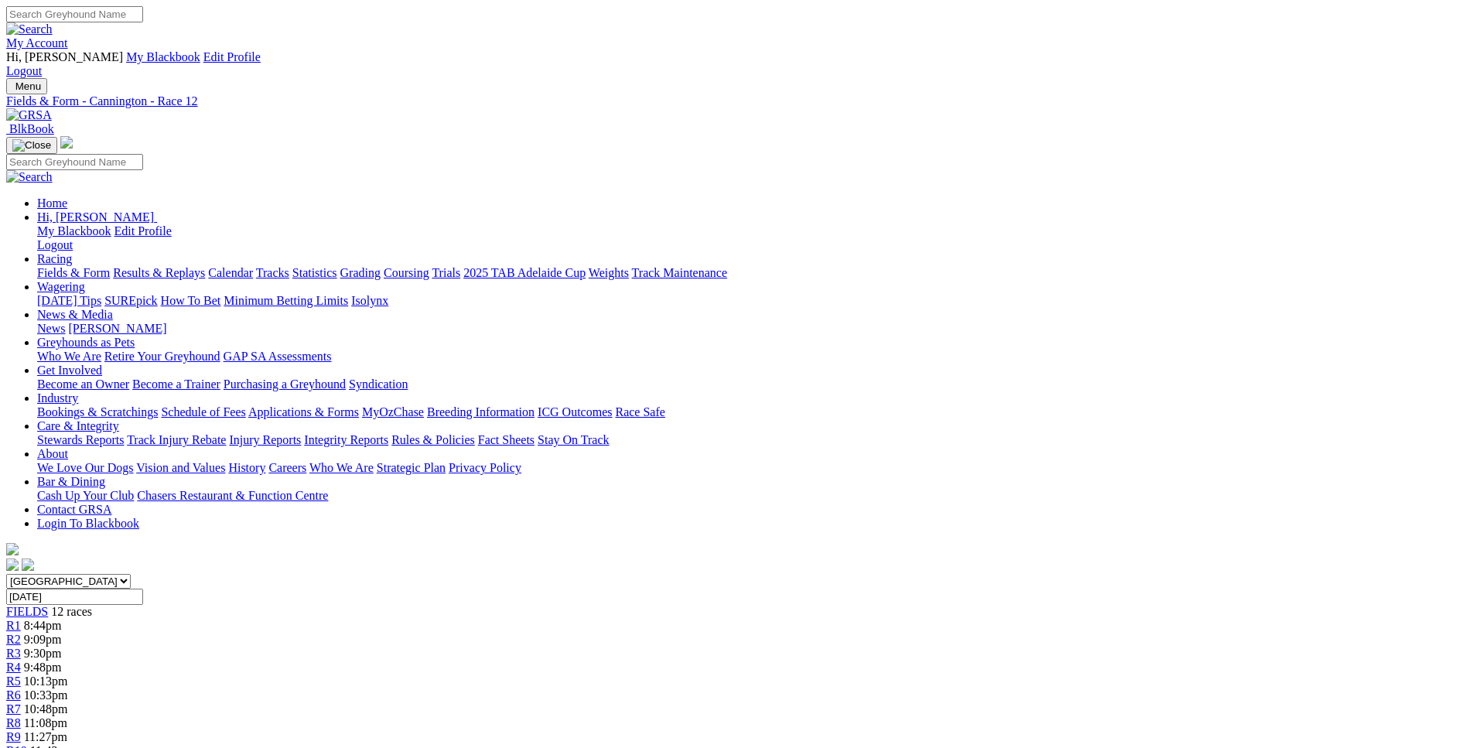
click at [68, 689] on span "10:33pm" at bounding box center [46, 695] width 44 height 13
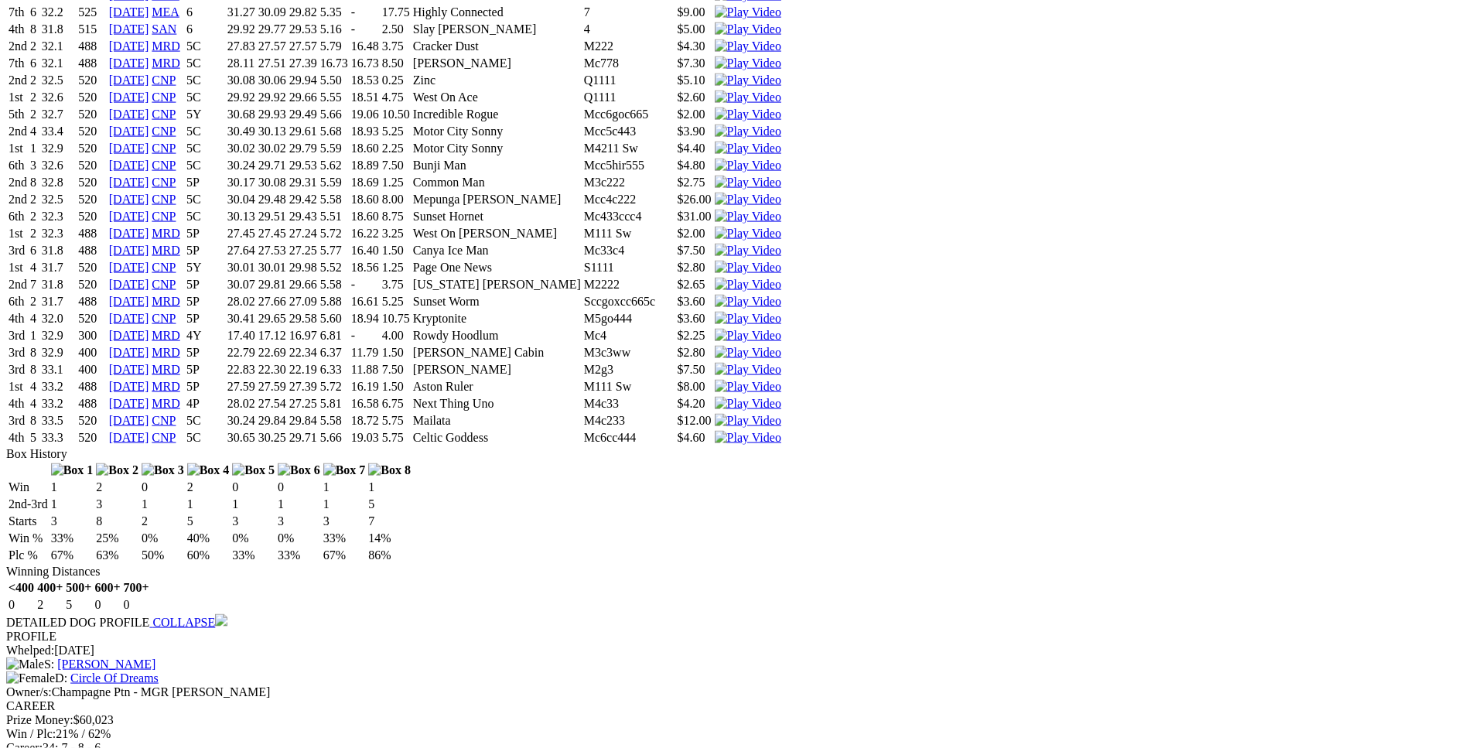
scroll to position [1971, 0]
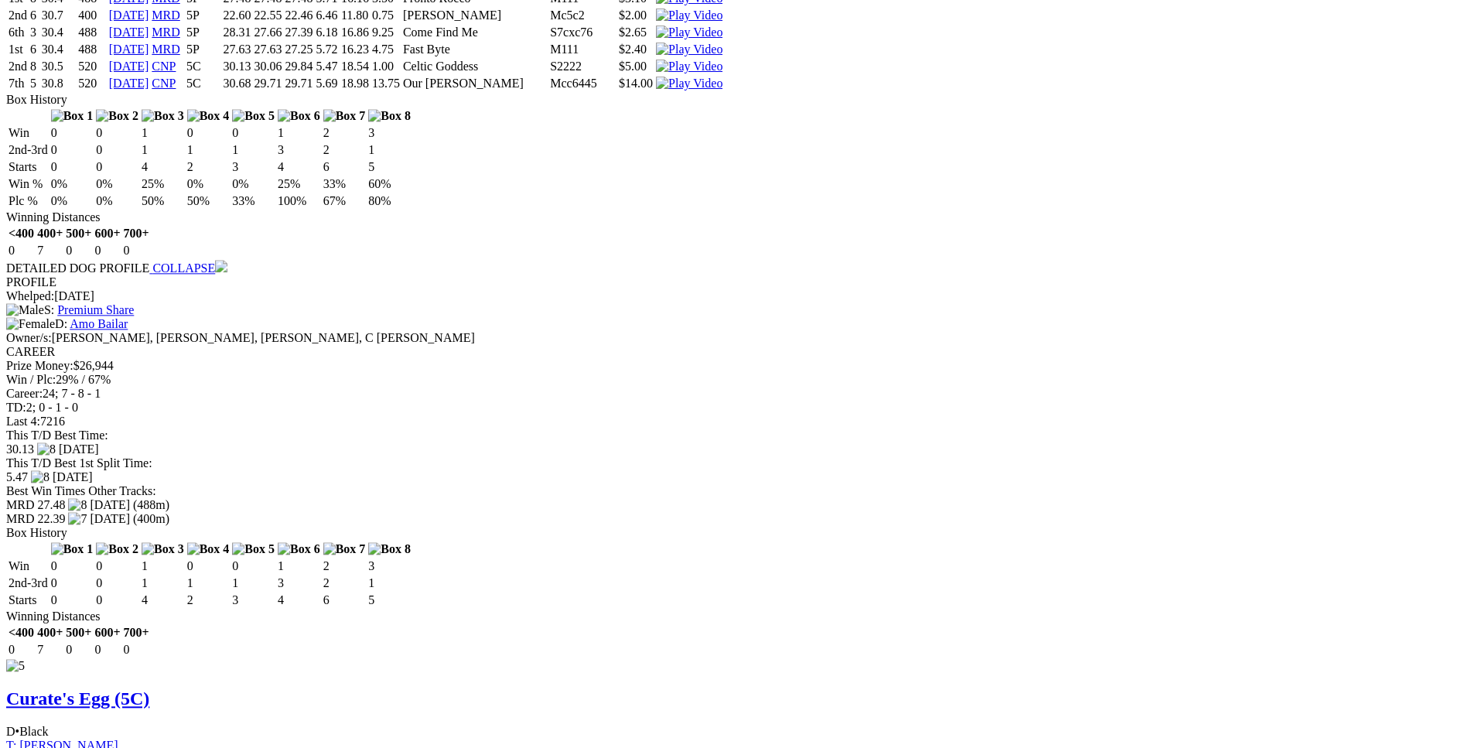
scroll to position [5993, 0]
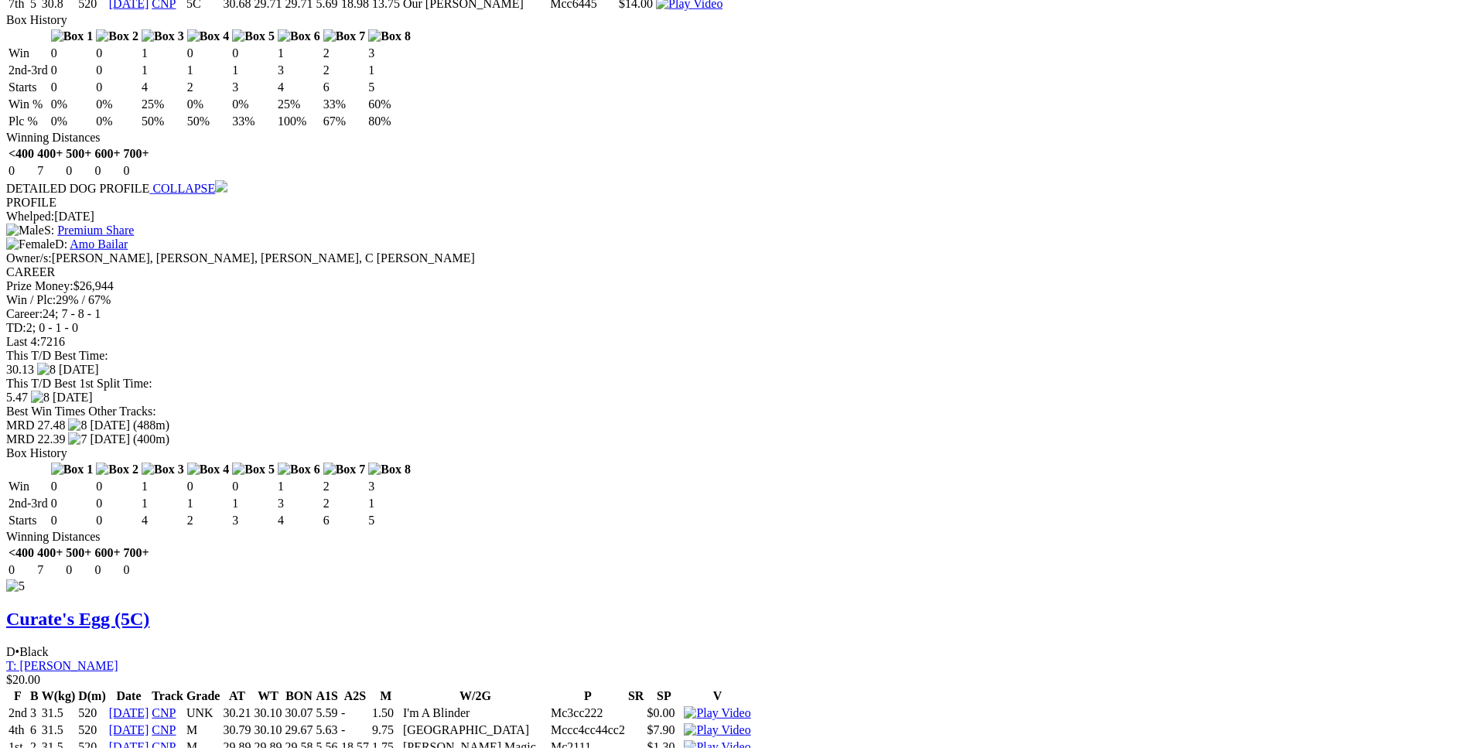
drag, startPoint x: 231, startPoint y: 333, endPoint x: 919, endPoint y: 333, distance: 687.8
copy tr "6th 7 25.5 520 23 Aug 25 CNP 5C 30.29 29.81 29.71 5.51 18.71 6.75 Mailata Mc34c…"
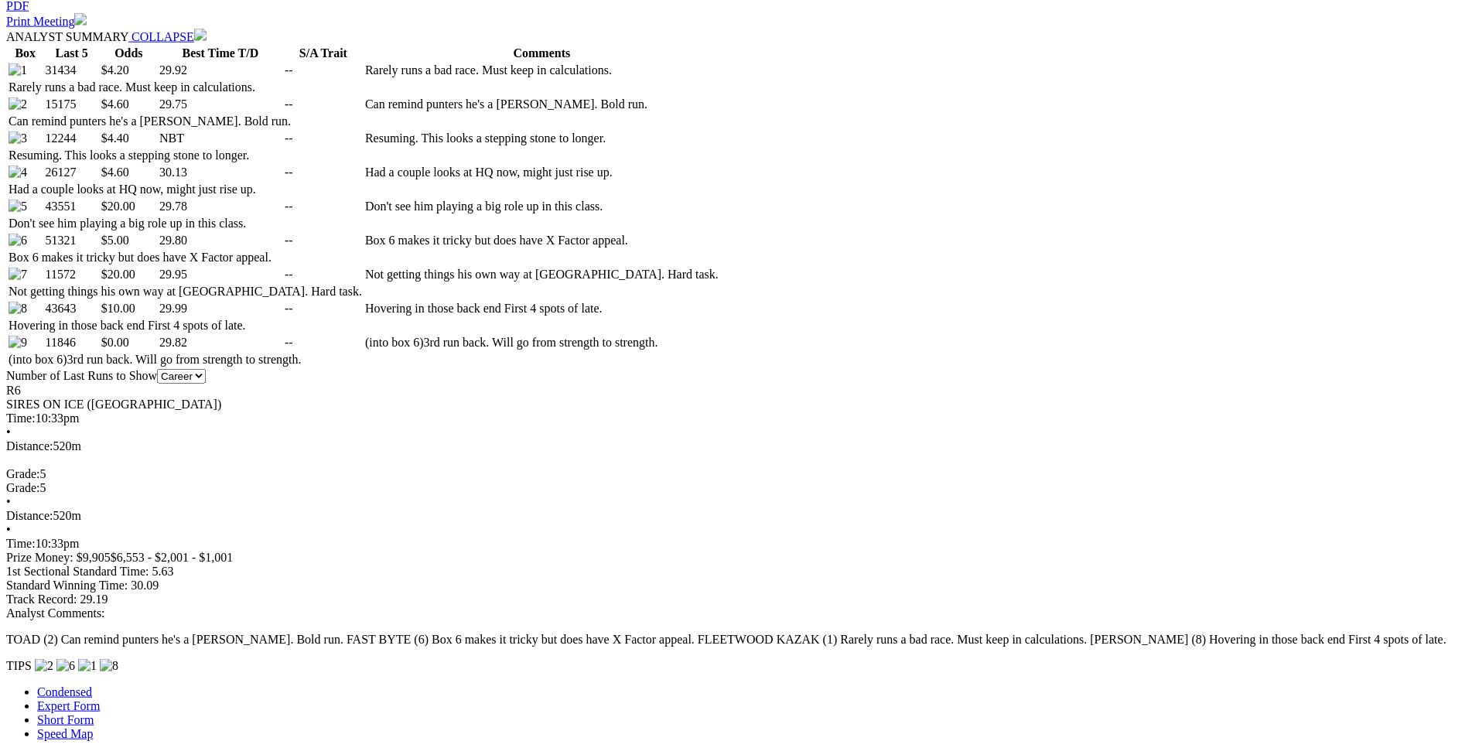
scroll to position [863, 0]
drag, startPoint x: 281, startPoint y: 497, endPoint x: 894, endPoint y: 483, distance: 613.7
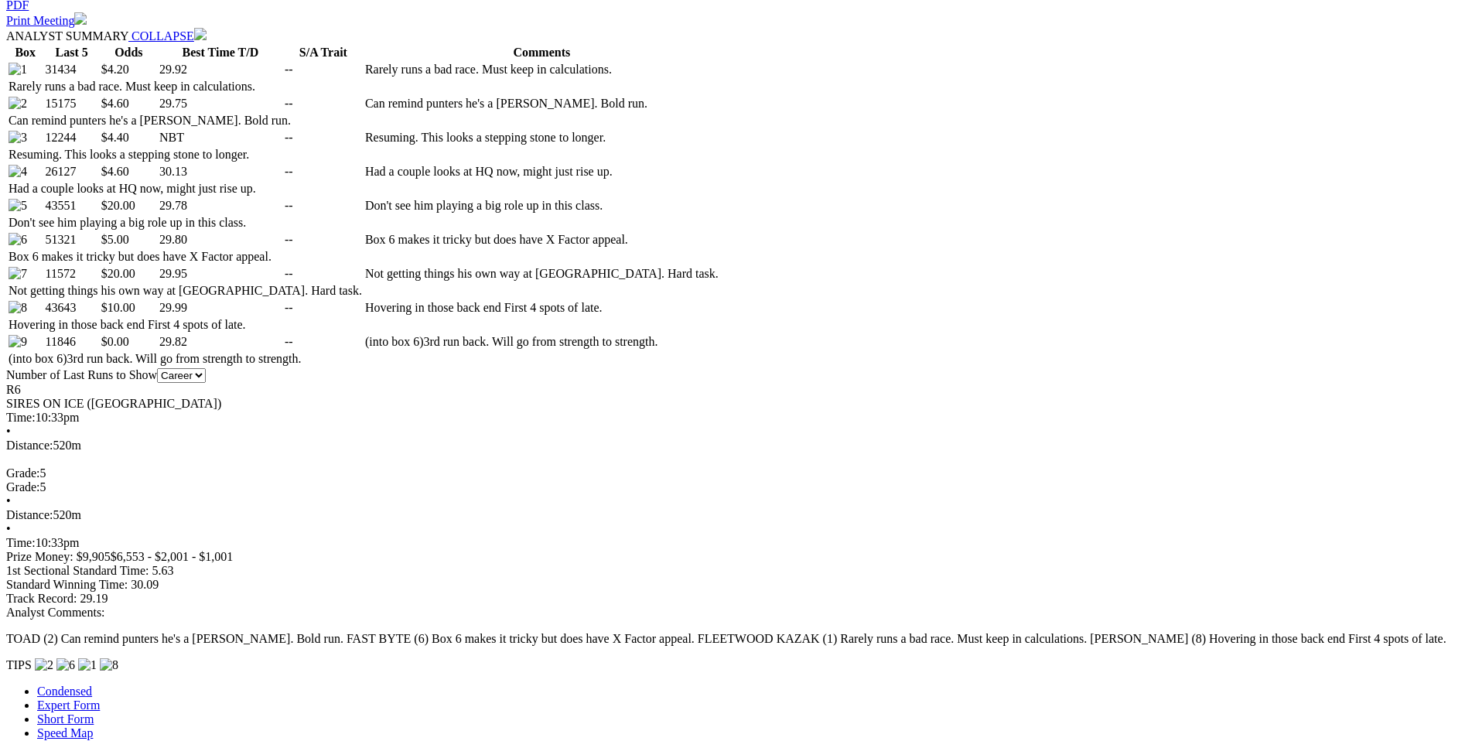
drag, startPoint x: 330, startPoint y: 535, endPoint x: 897, endPoint y: 530, distance: 567.2
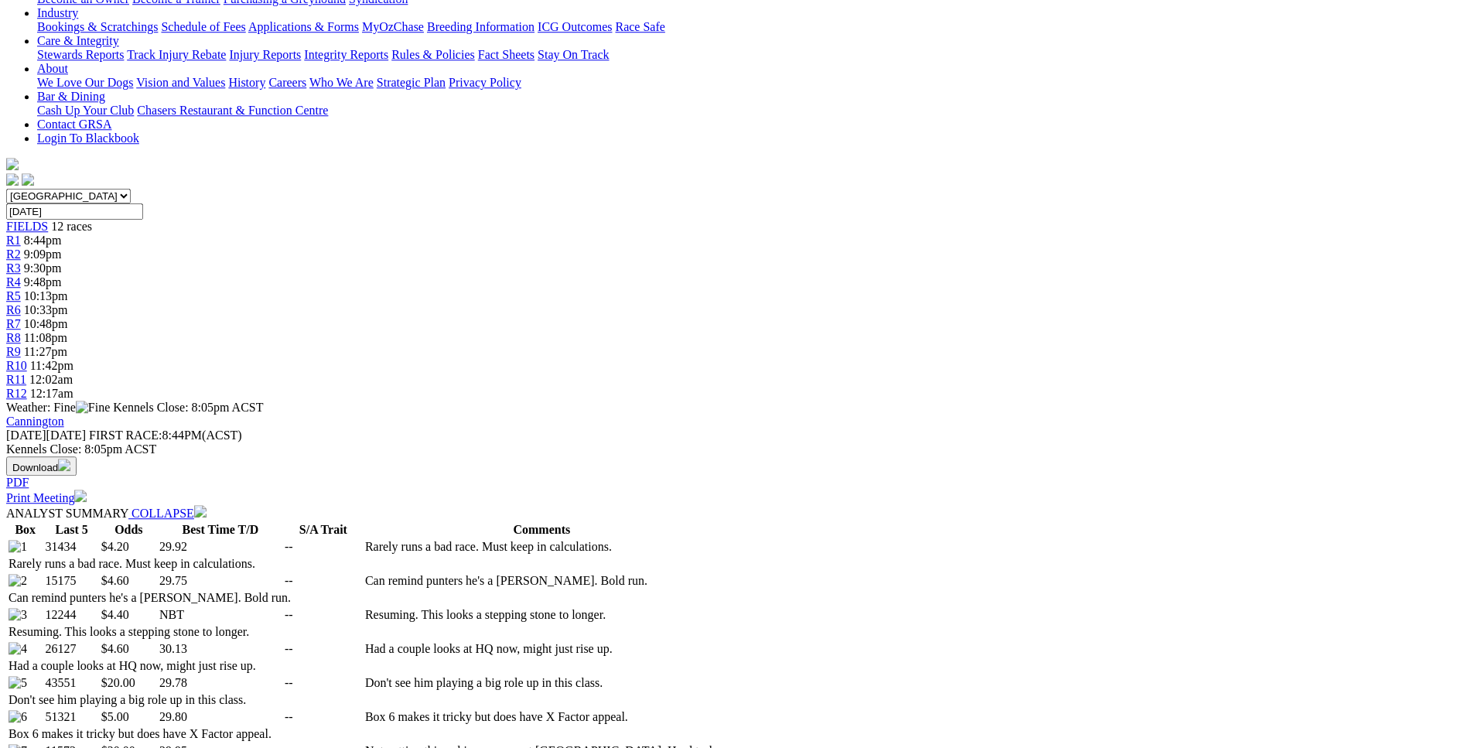
scroll to position [0, 0]
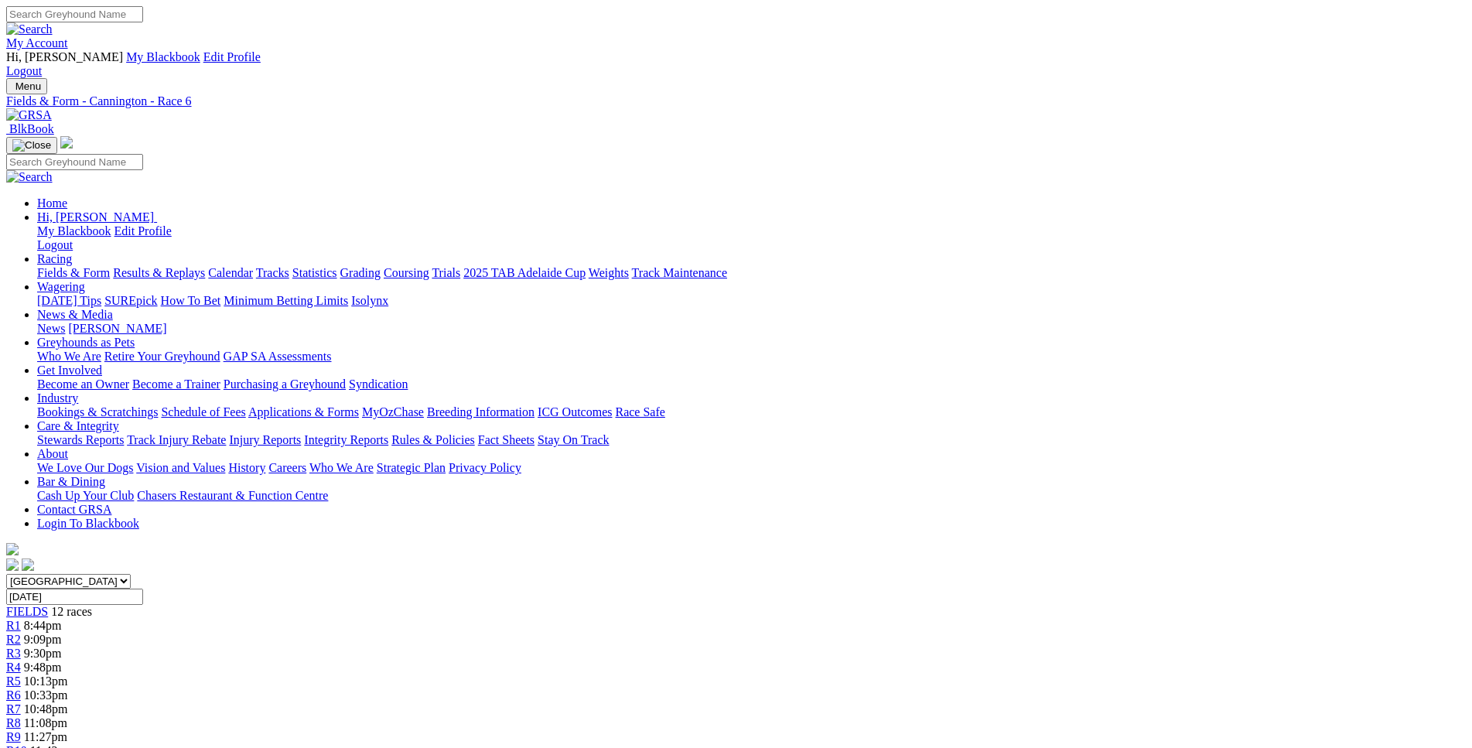
click at [789, 703] on div "R7 10:48pm" at bounding box center [736, 710] width 1460 height 14
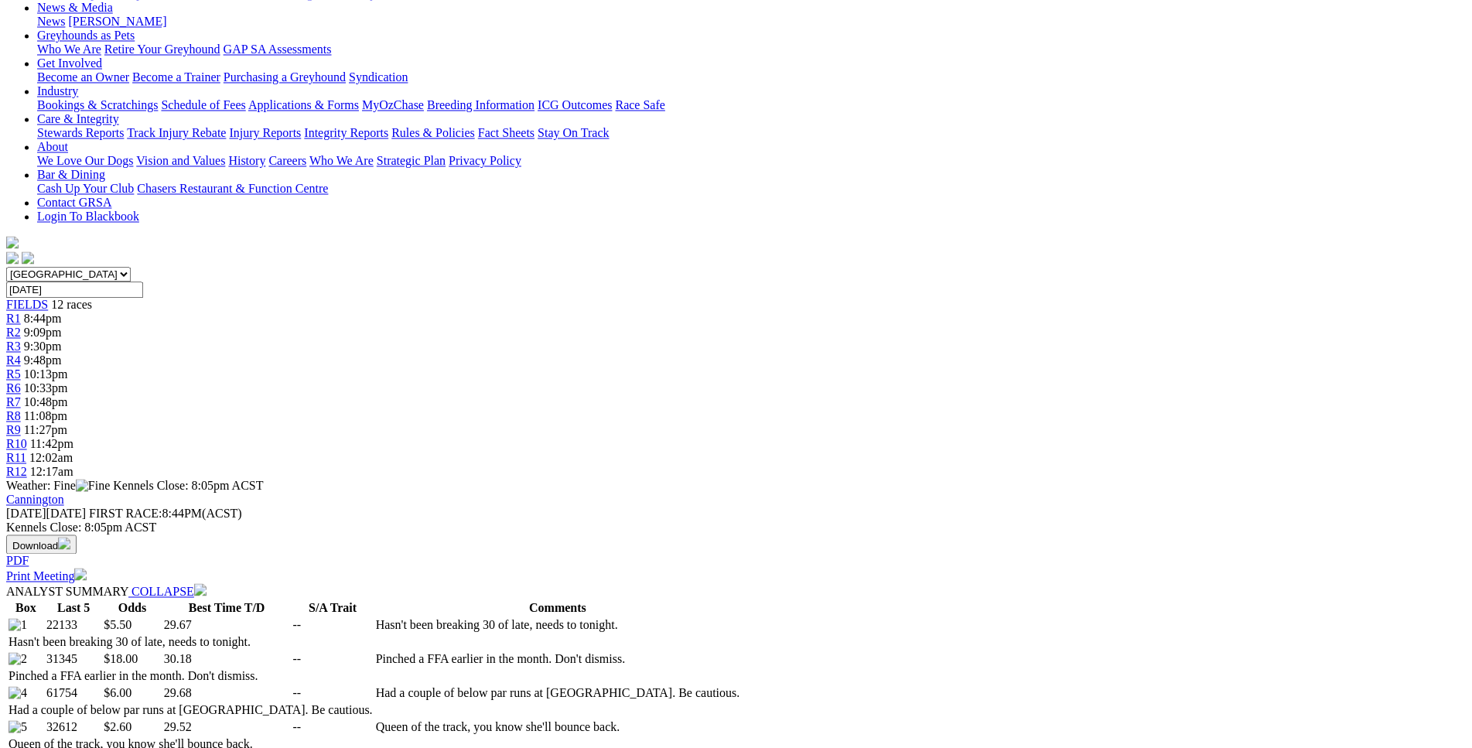
scroll to position [78, 0]
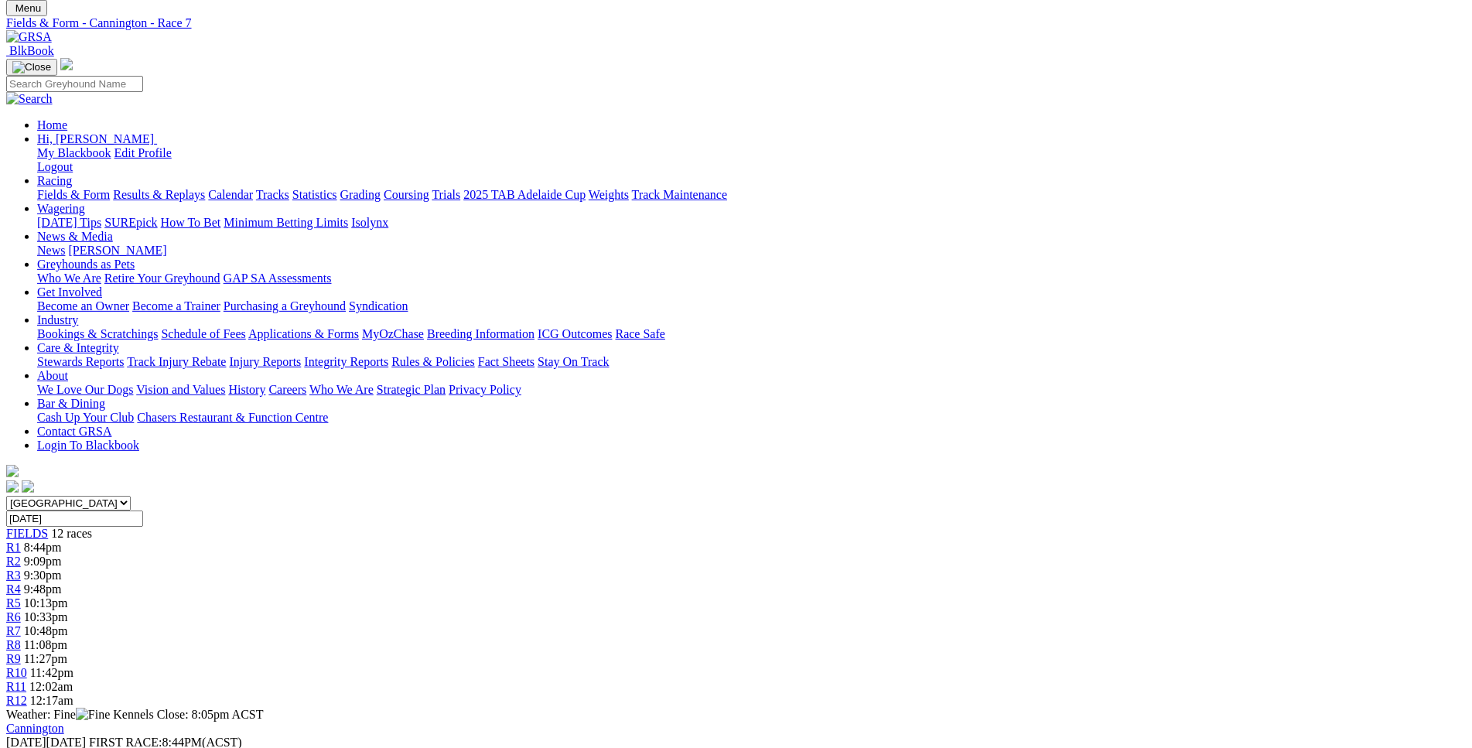
click at [21, 638] on span "R8" at bounding box center [13, 644] width 15 height 13
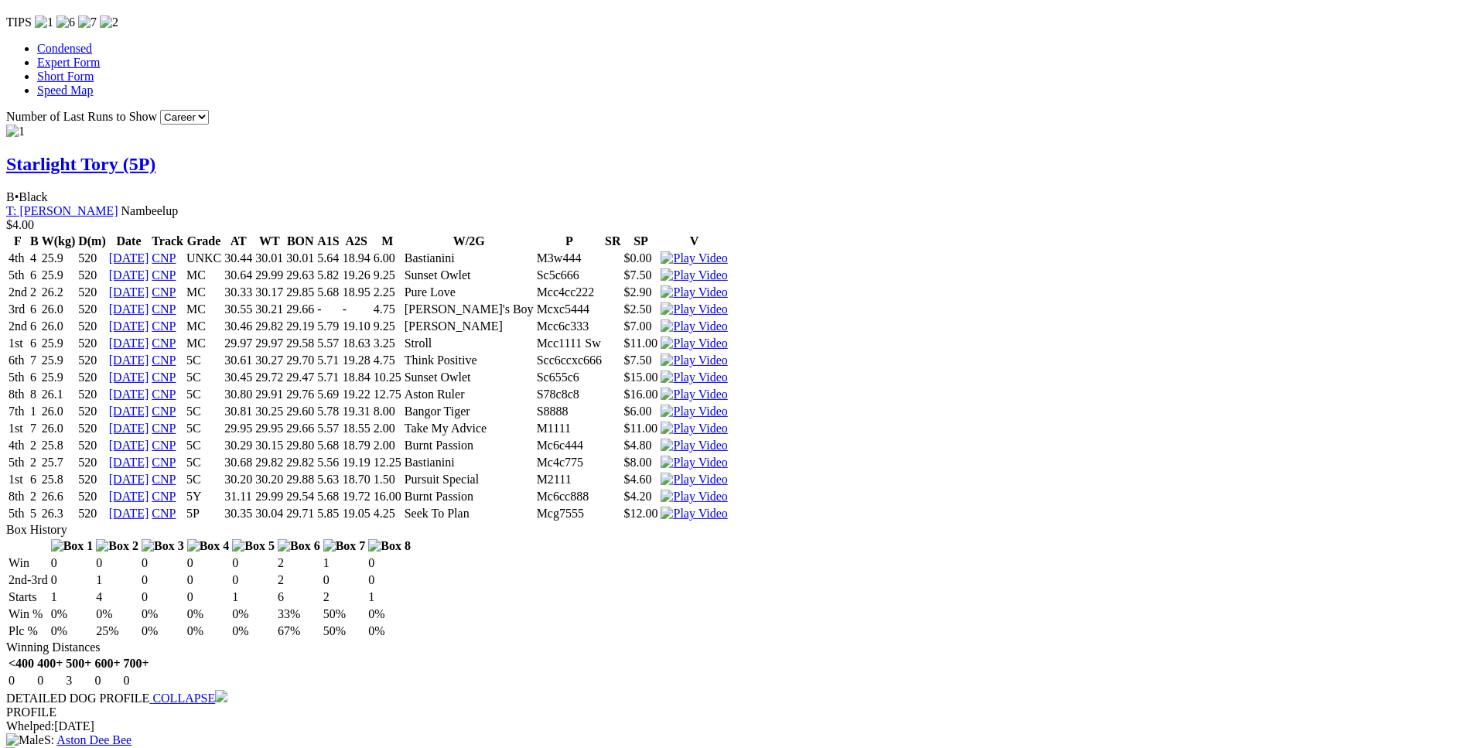
scroll to position [1578, 0]
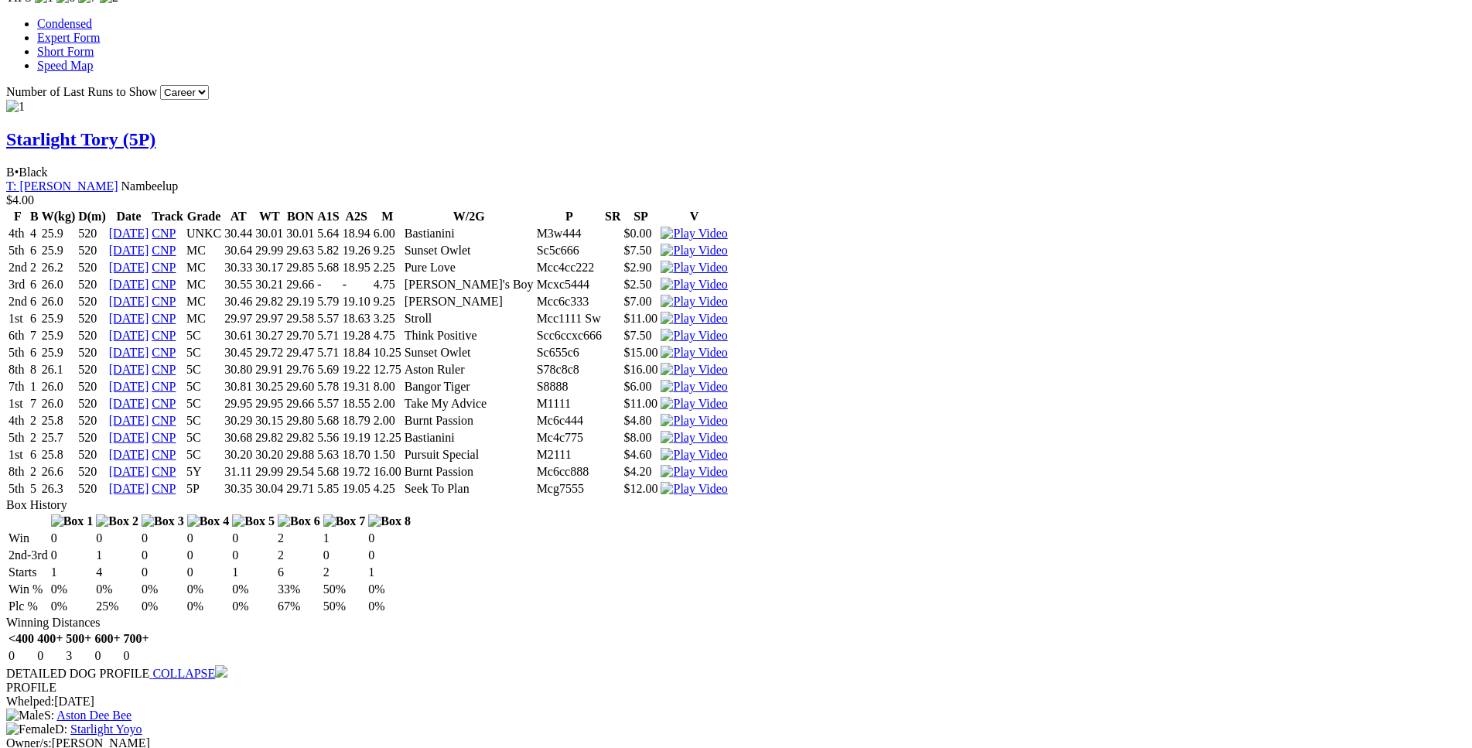
drag, startPoint x: 229, startPoint y: 231, endPoint x: 918, endPoint y: 377, distance: 704.0
copy table "F B W(kg) D(m) Date Track Grade AT WT BON A1S A2S M W/2G P SR SP V 2nd 1 34.3 5…"
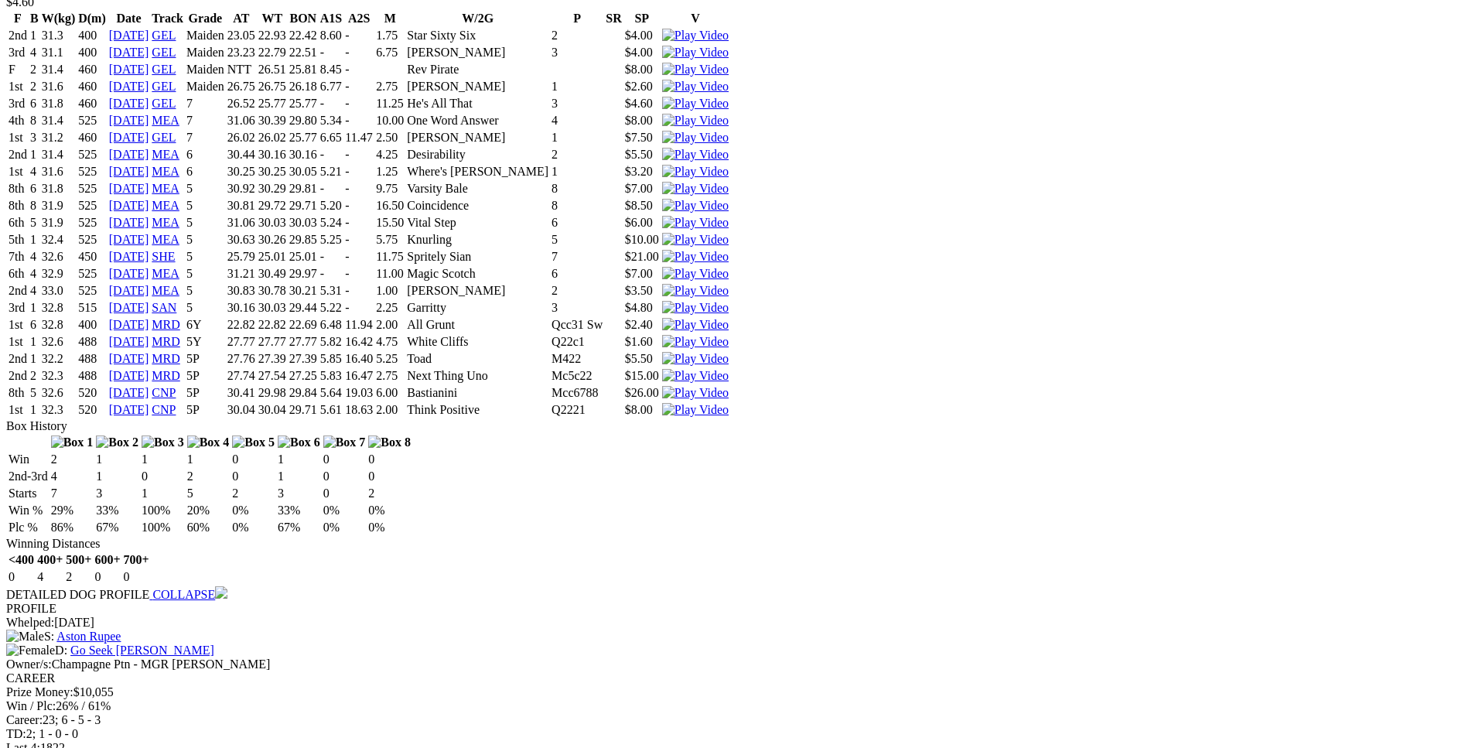
scroll to position [4814, 0]
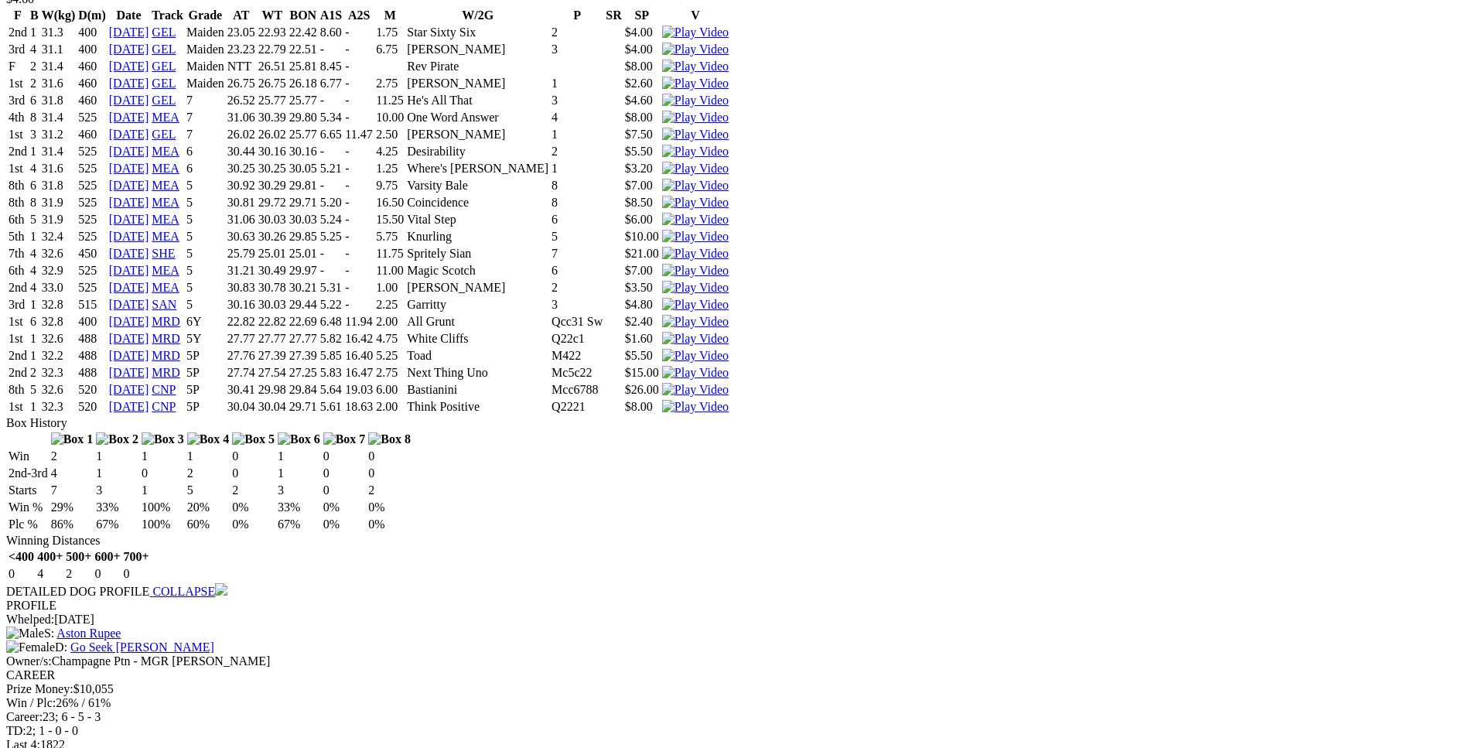
drag, startPoint x: 233, startPoint y: 492, endPoint x: 921, endPoint y: 511, distance: 688.1
copy tbody "4th 3 33.4 488 12 Aug 25 MRD 5P 28.01 27.66 27.66 5.95 16.69 5.00 Girls Like Yo…"
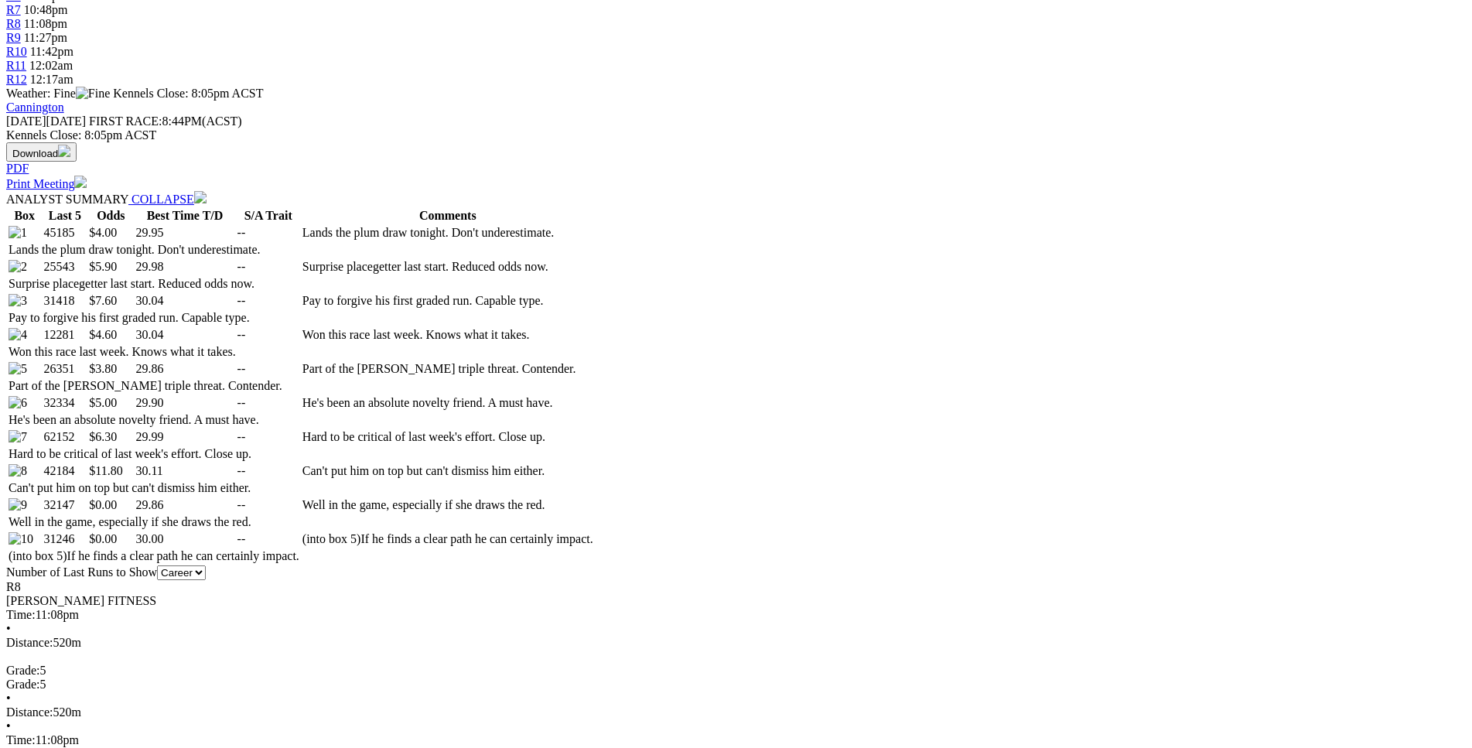
scroll to position [704, 0]
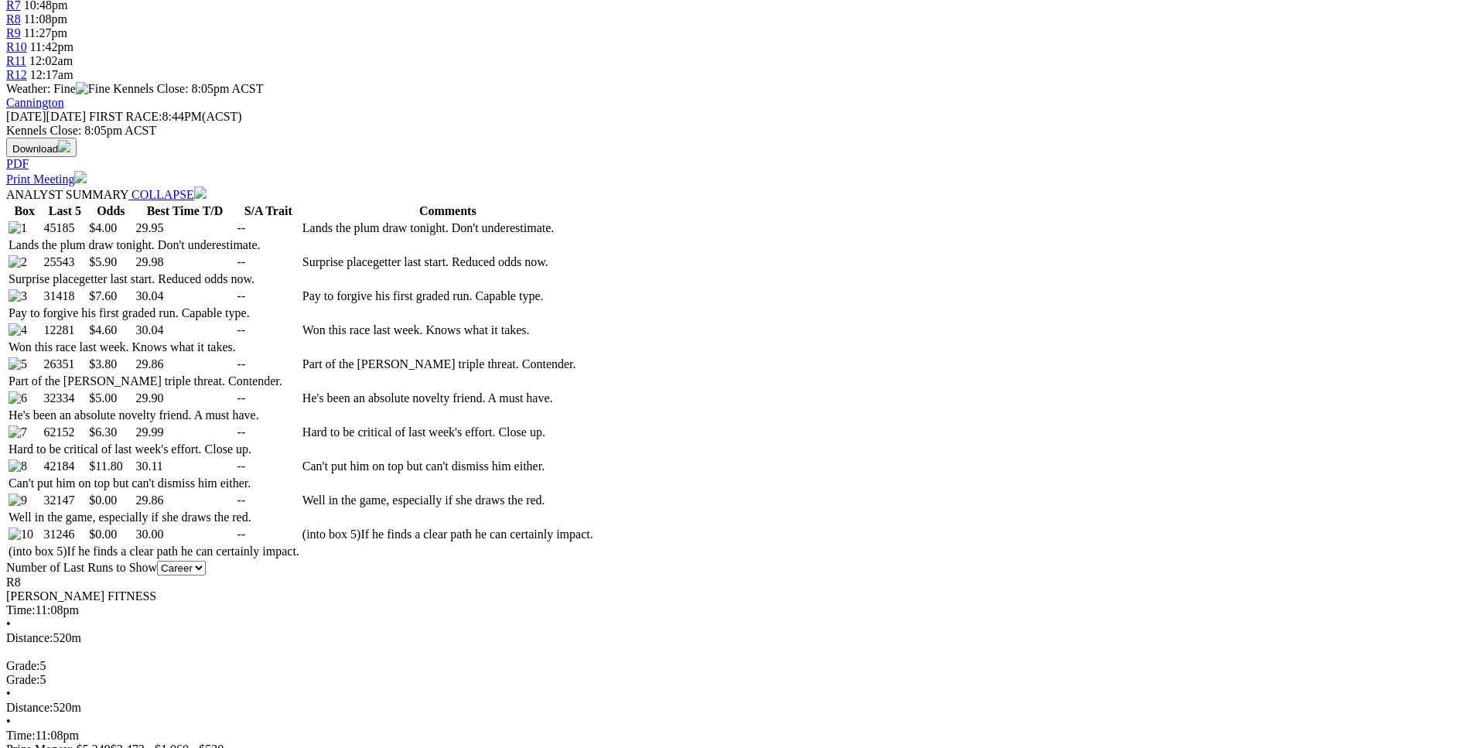
drag, startPoint x: 258, startPoint y: 444, endPoint x: 877, endPoint y: 443, distance: 619.8
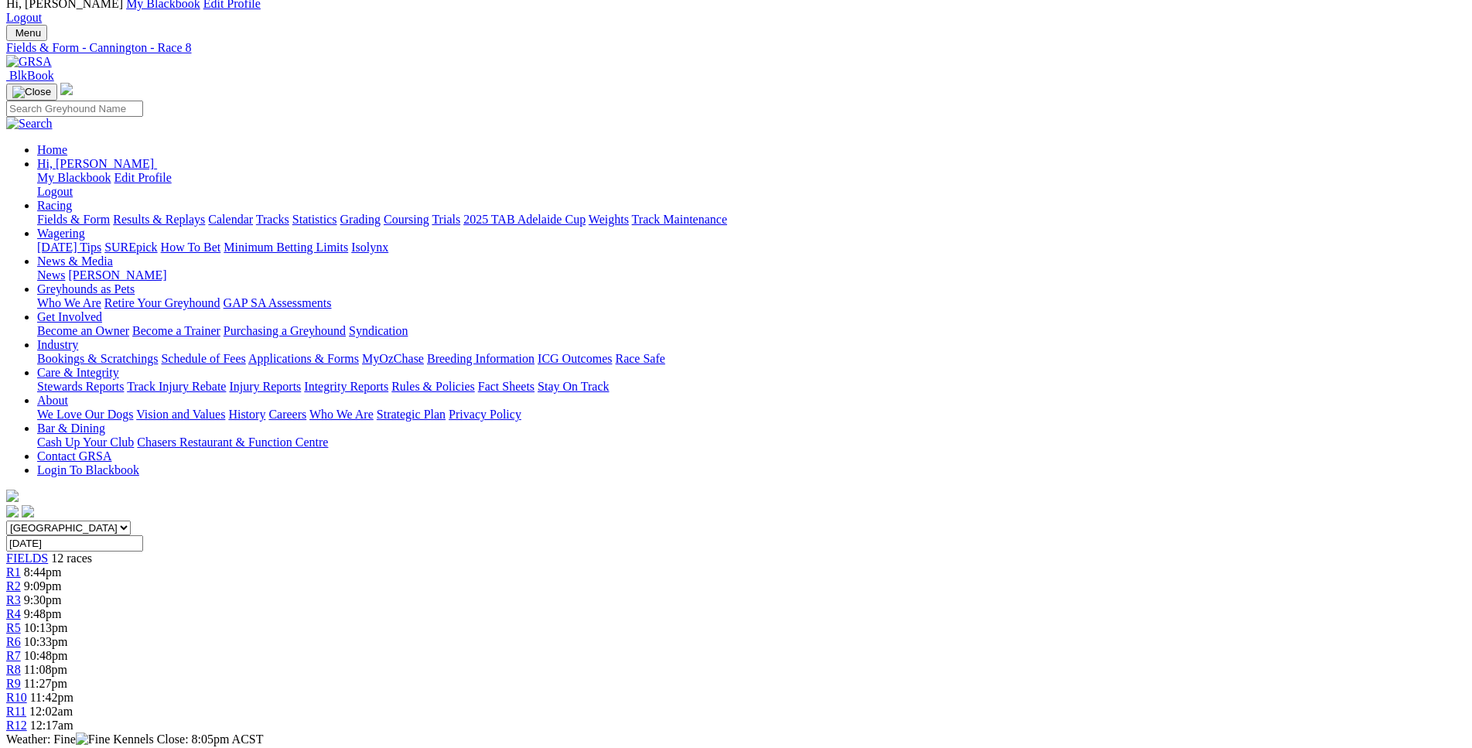
scroll to position [0, 0]
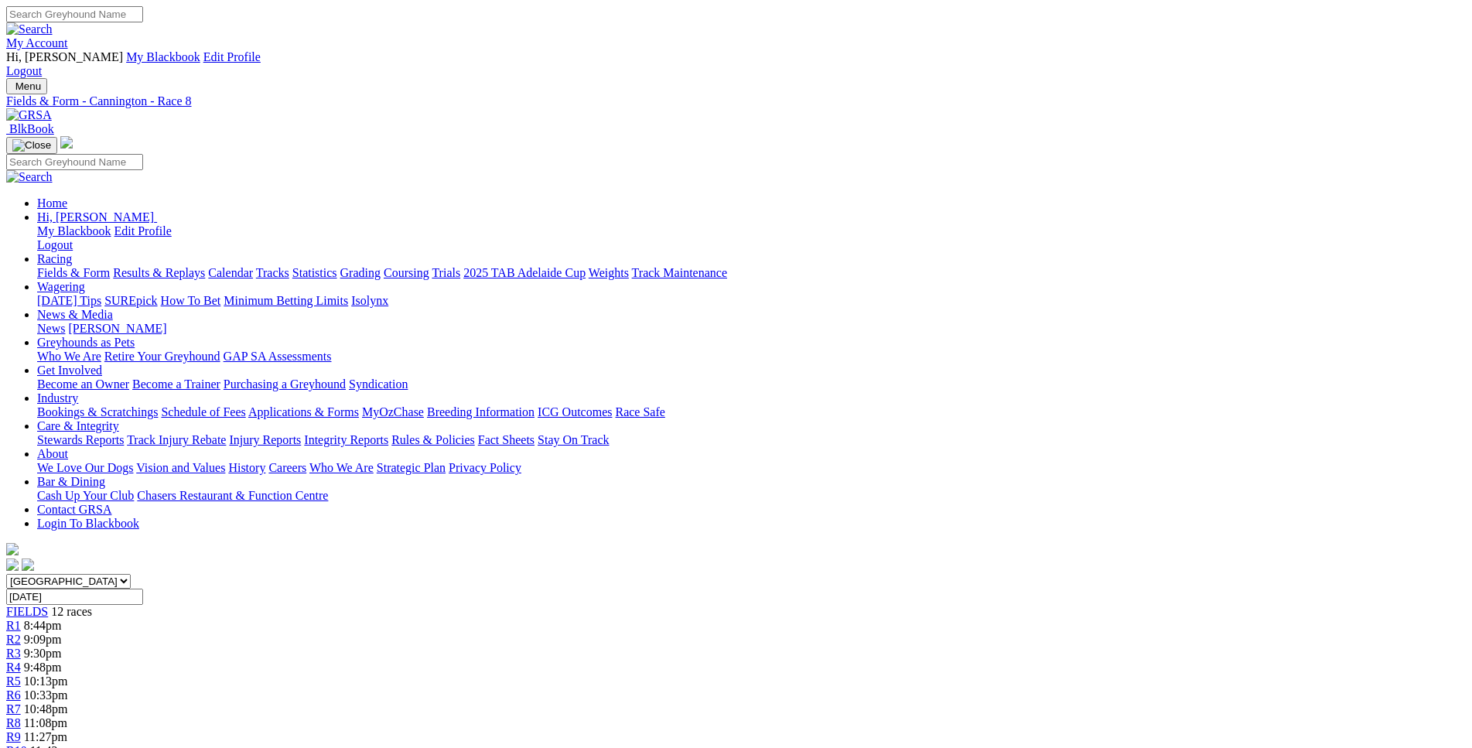
click at [74, 744] on span "11:42pm" at bounding box center [51, 750] width 43 height 13
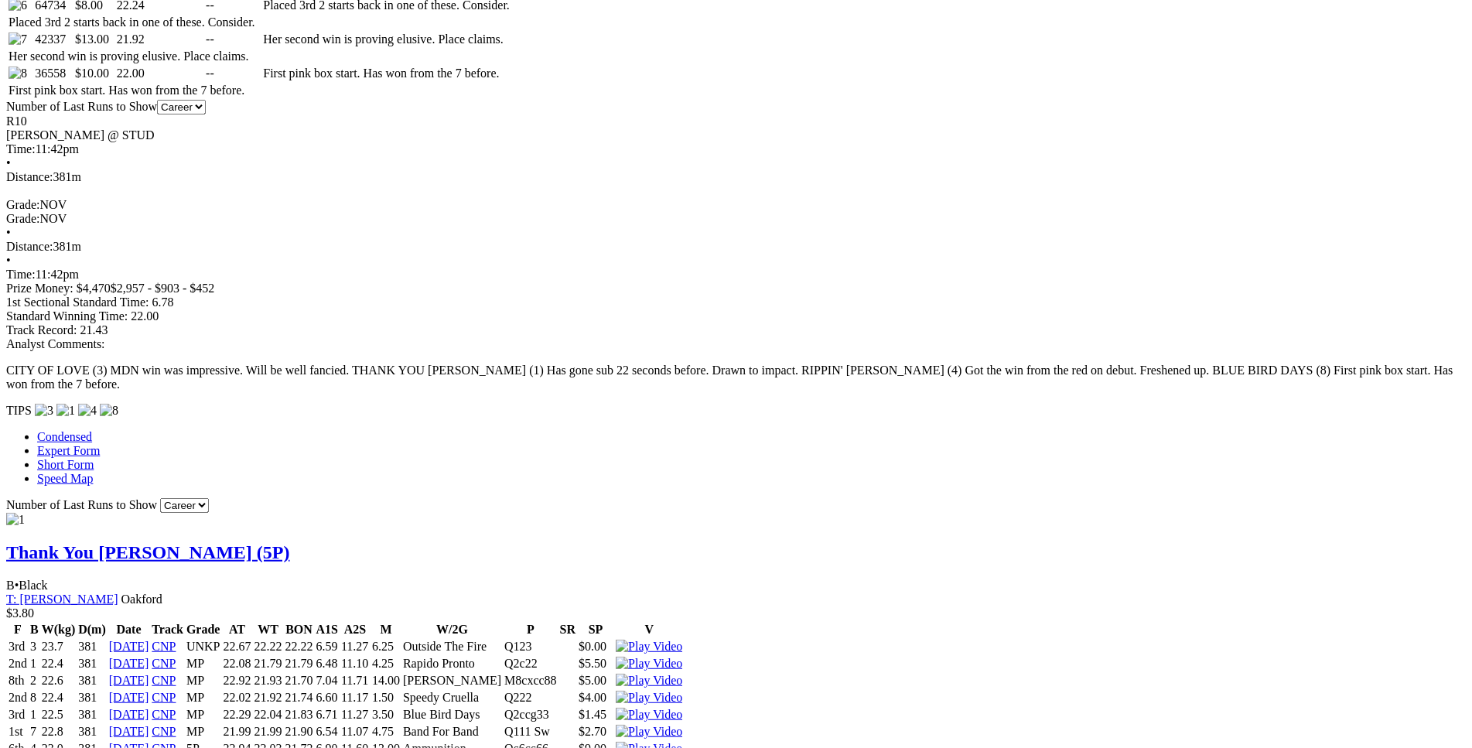
scroll to position [1102, 0]
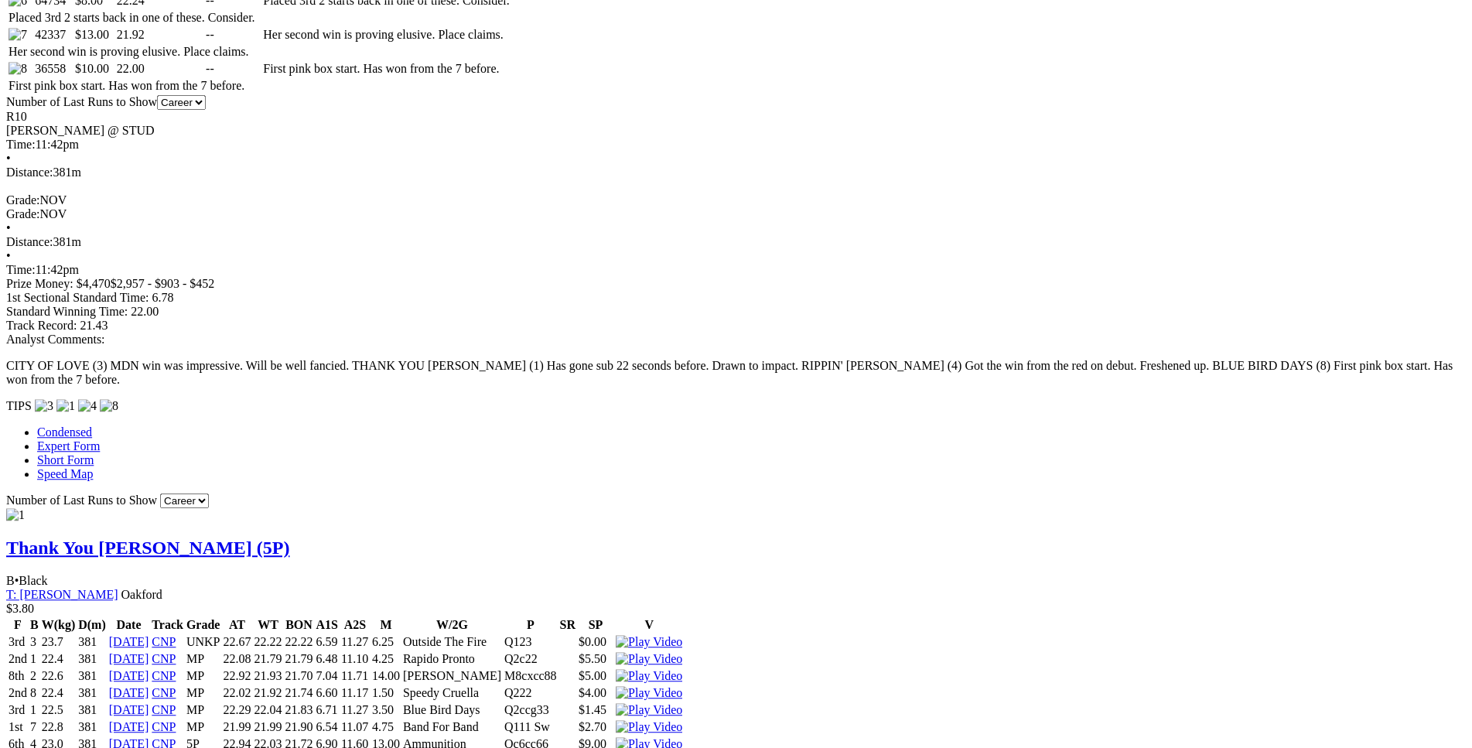
drag, startPoint x: 232, startPoint y: 526, endPoint x: 922, endPoint y: 552, distance: 690.6
copy table "F B W(kg) D(m) Date Track Grade AT WT BON A1S A2S M W/2G P SR SP V 2nd 5 28.7 3…"
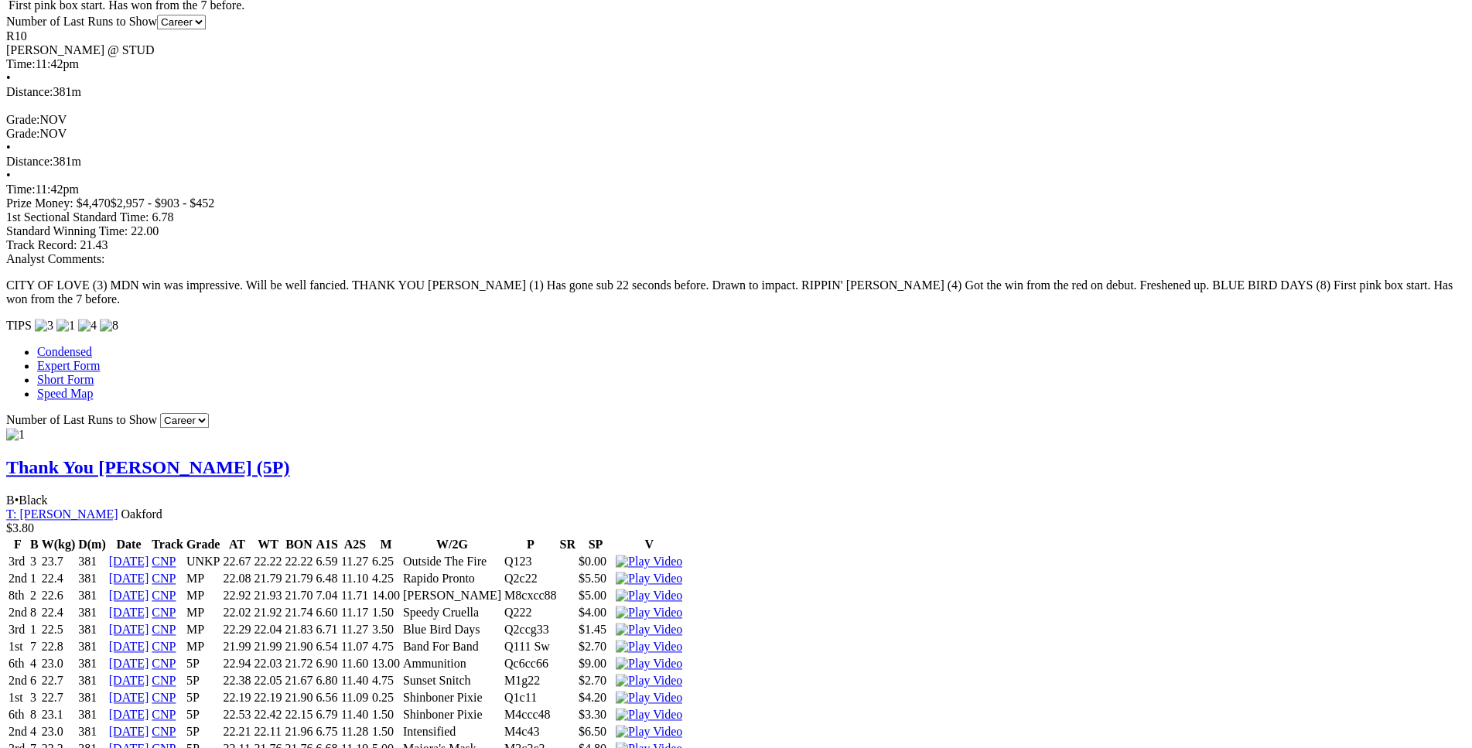
scroll to position [1181, 0]
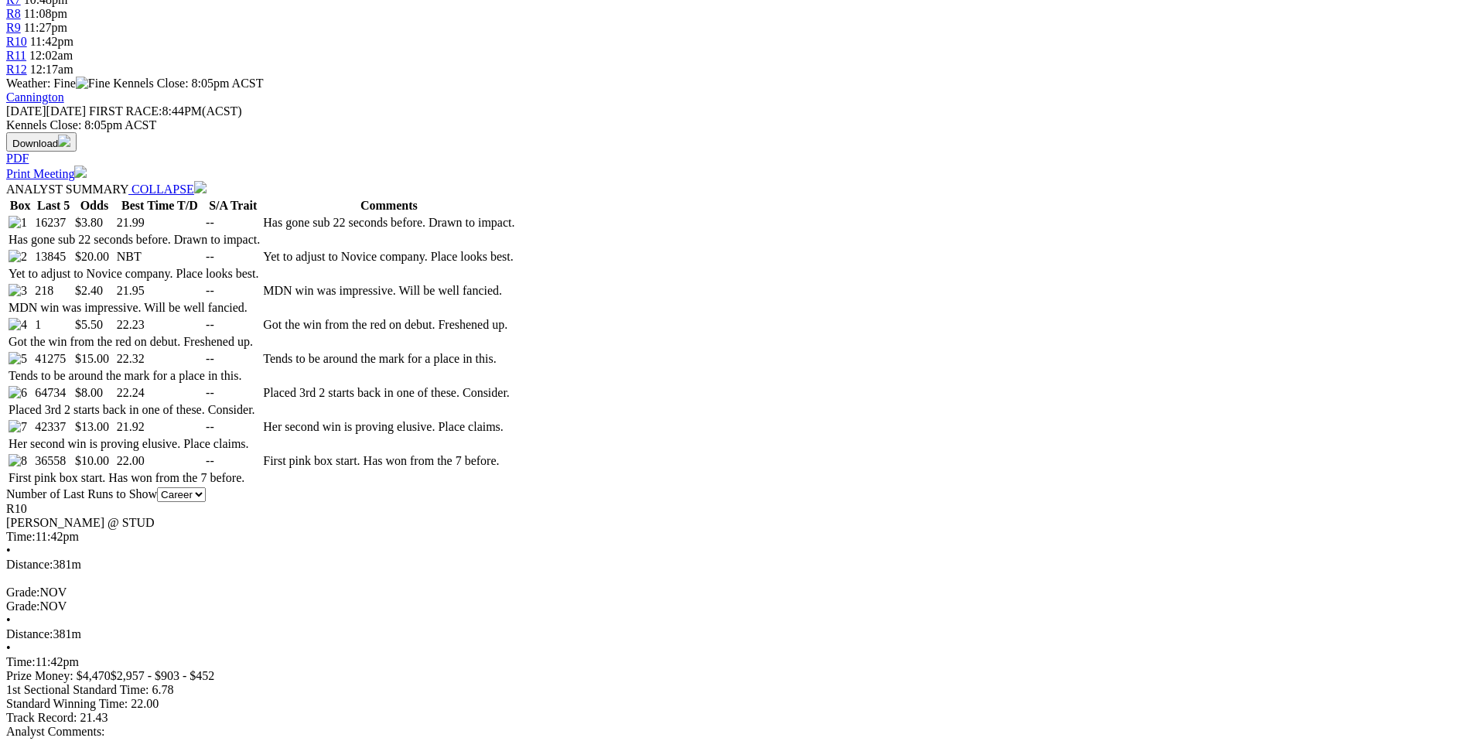
scroll to position [709, 0]
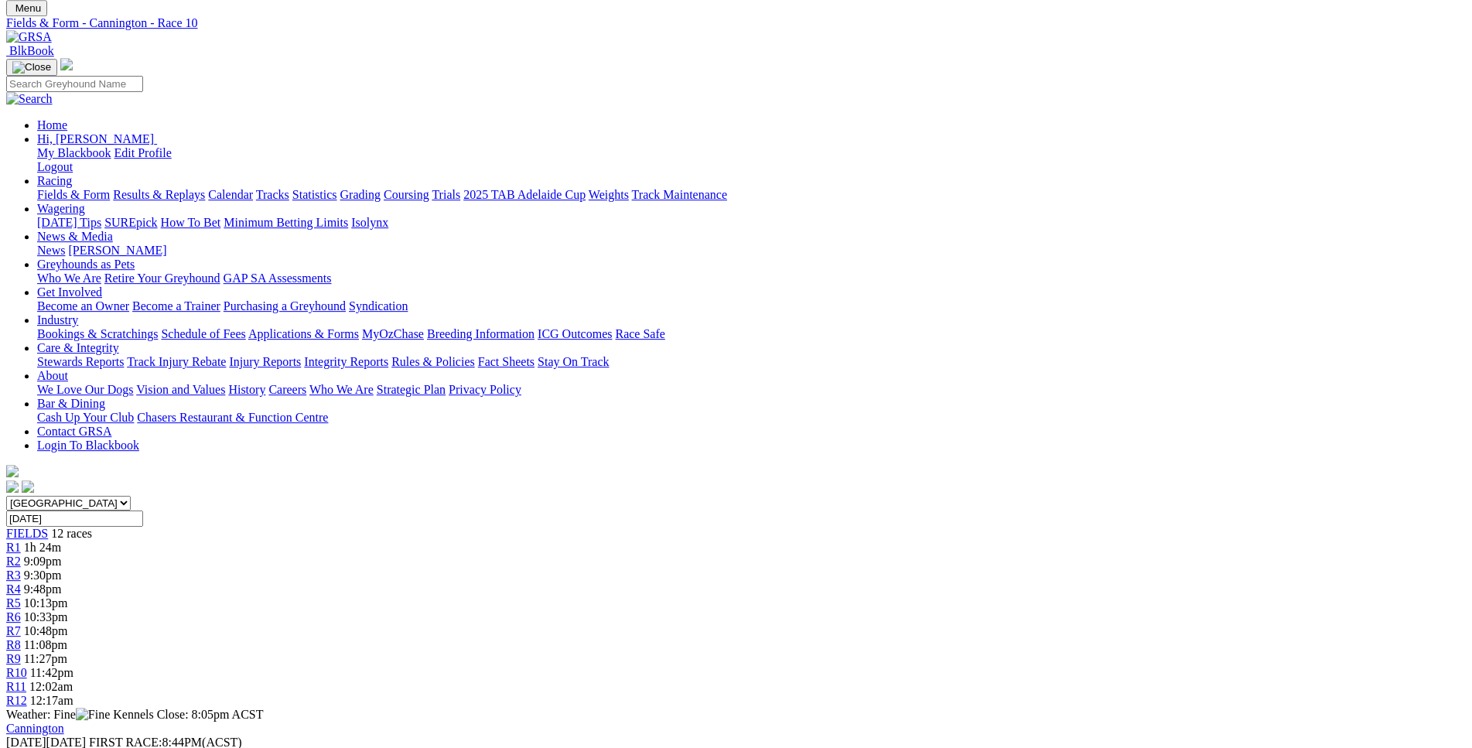
scroll to position [77, 0]
click at [1096, 681] on div "R11 12:02am" at bounding box center [736, 688] width 1460 height 14
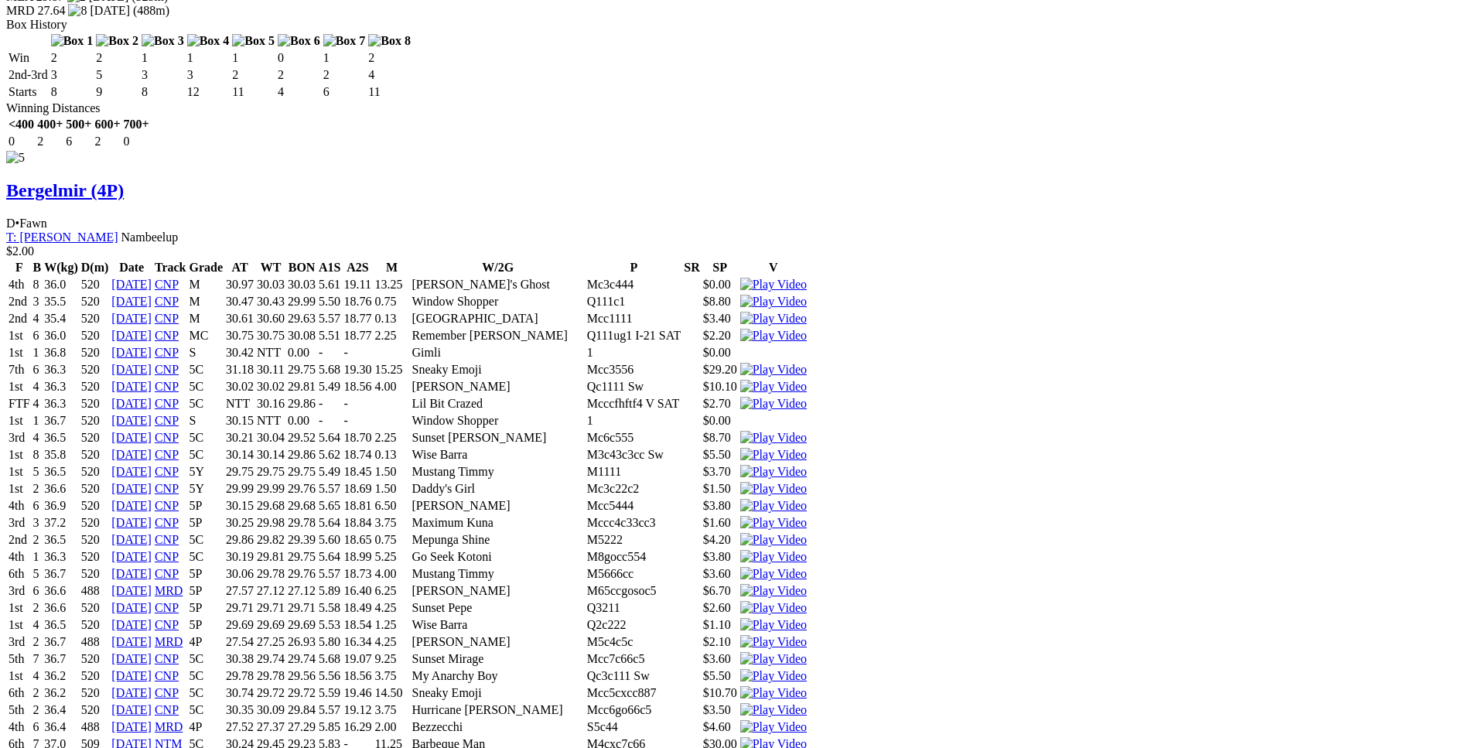
scroll to position [7103, 0]
